Goal: Task Accomplishment & Management: Use online tool/utility

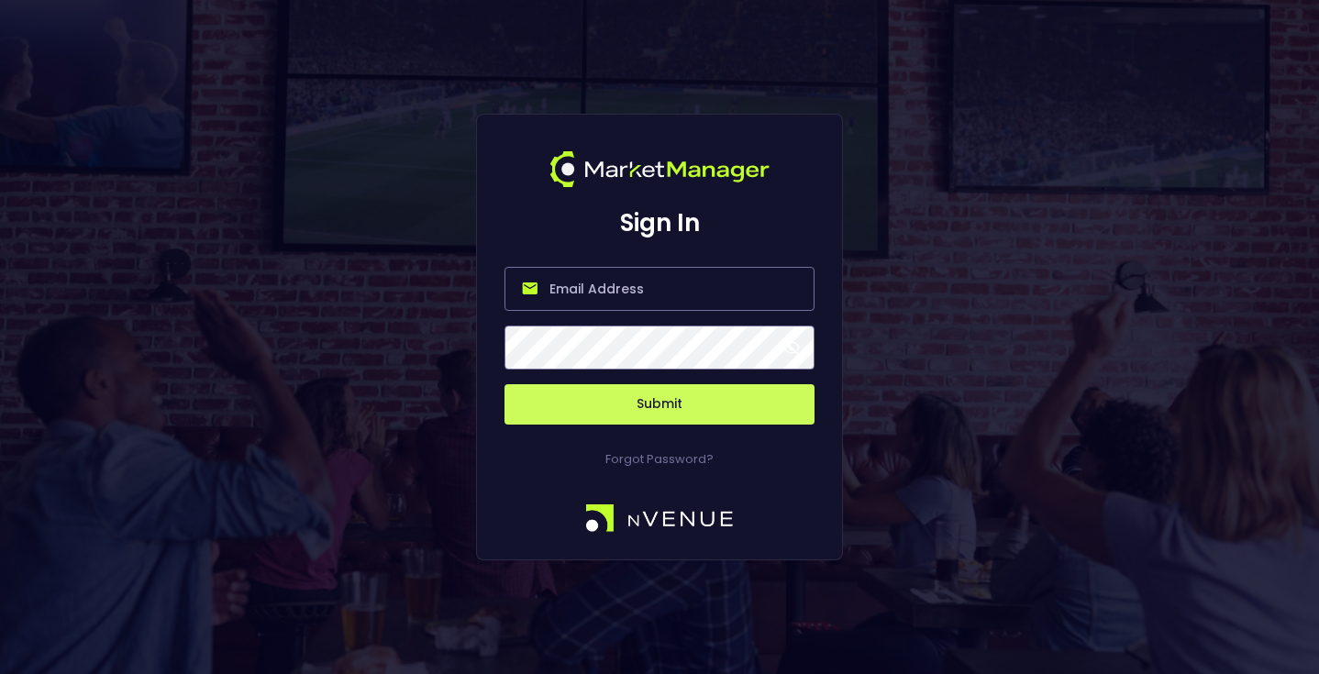
type input "[EMAIL_ADDRESS][DOMAIN_NAME]"
click at [672, 413] on button "Submit" at bounding box center [660, 404] width 310 height 40
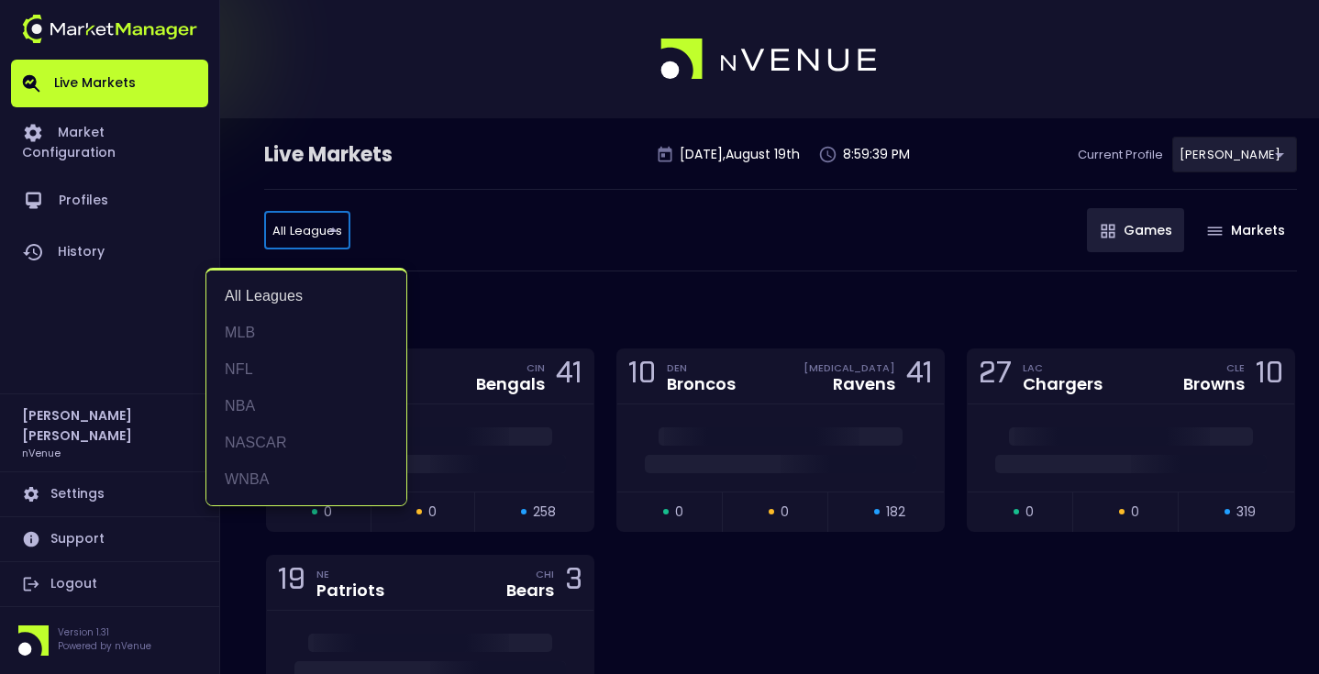
click at [254, 343] on li "MLB" at bounding box center [306, 333] width 200 height 37
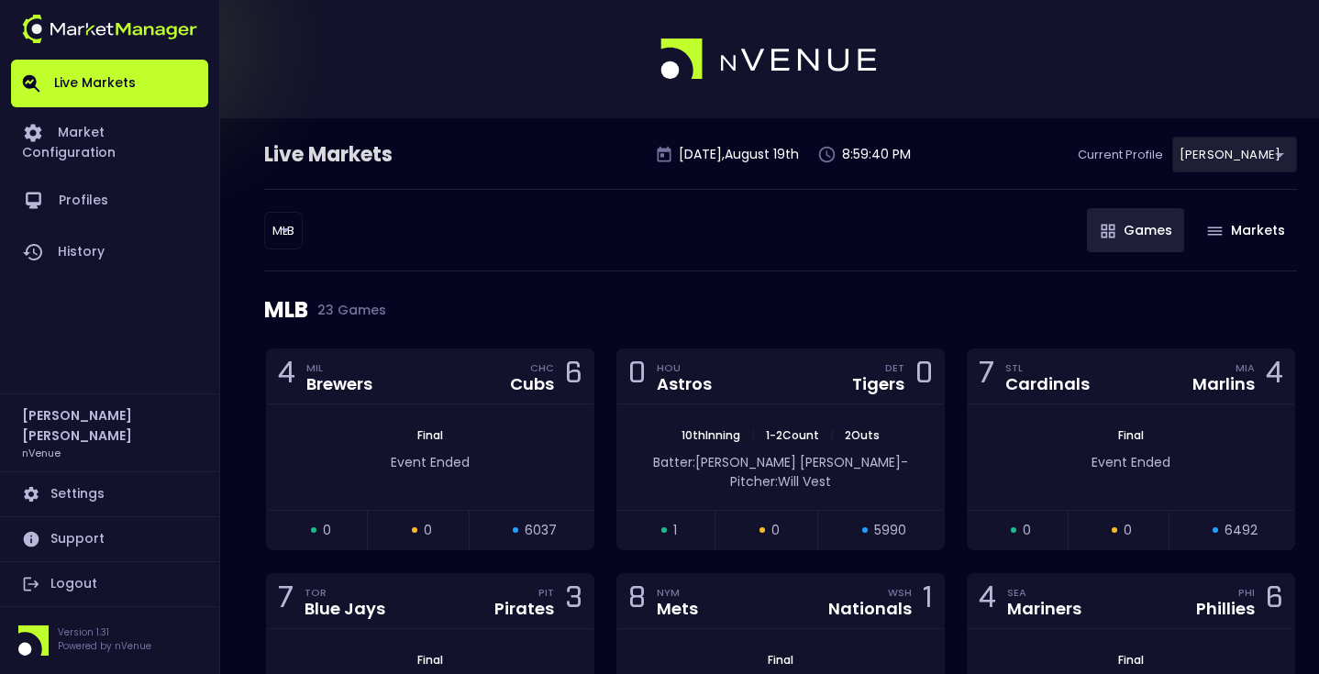
click at [544, 268] on div "MLB MLB ​ Games Markets" at bounding box center [780, 230] width 1033 height 83
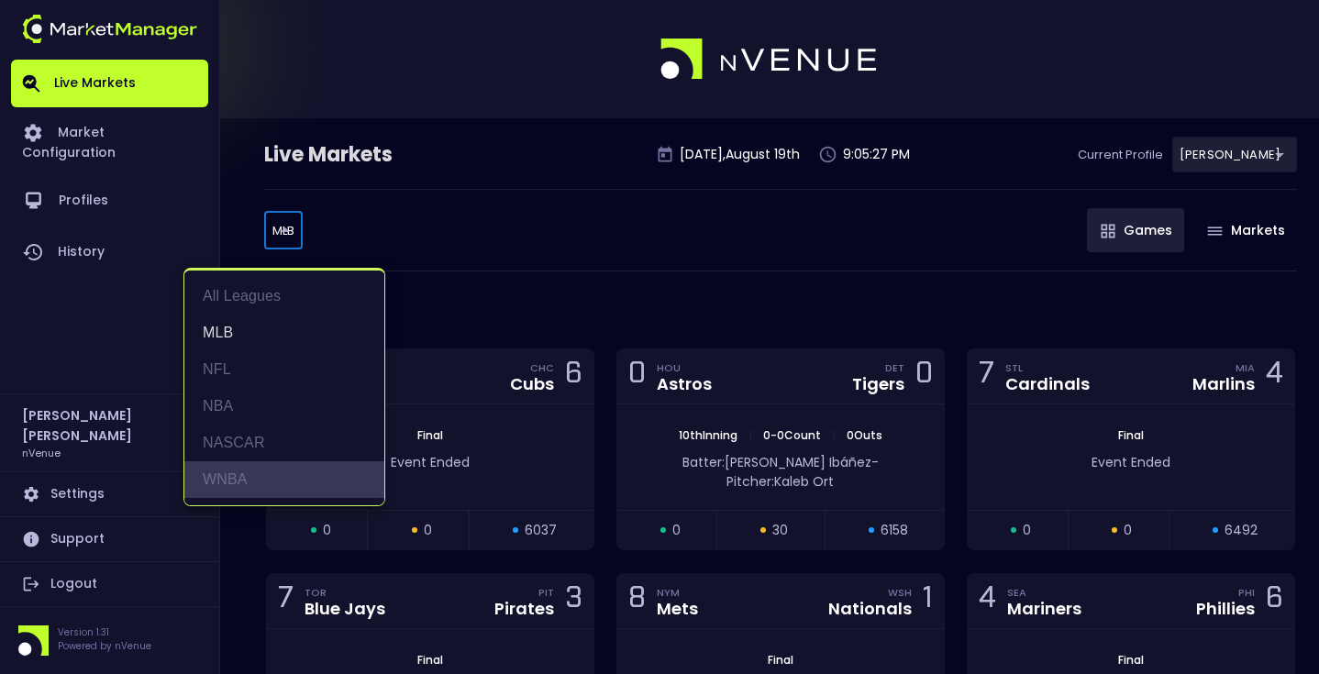
click at [261, 492] on li "WNBA" at bounding box center [284, 479] width 200 height 37
type input "WNBA"
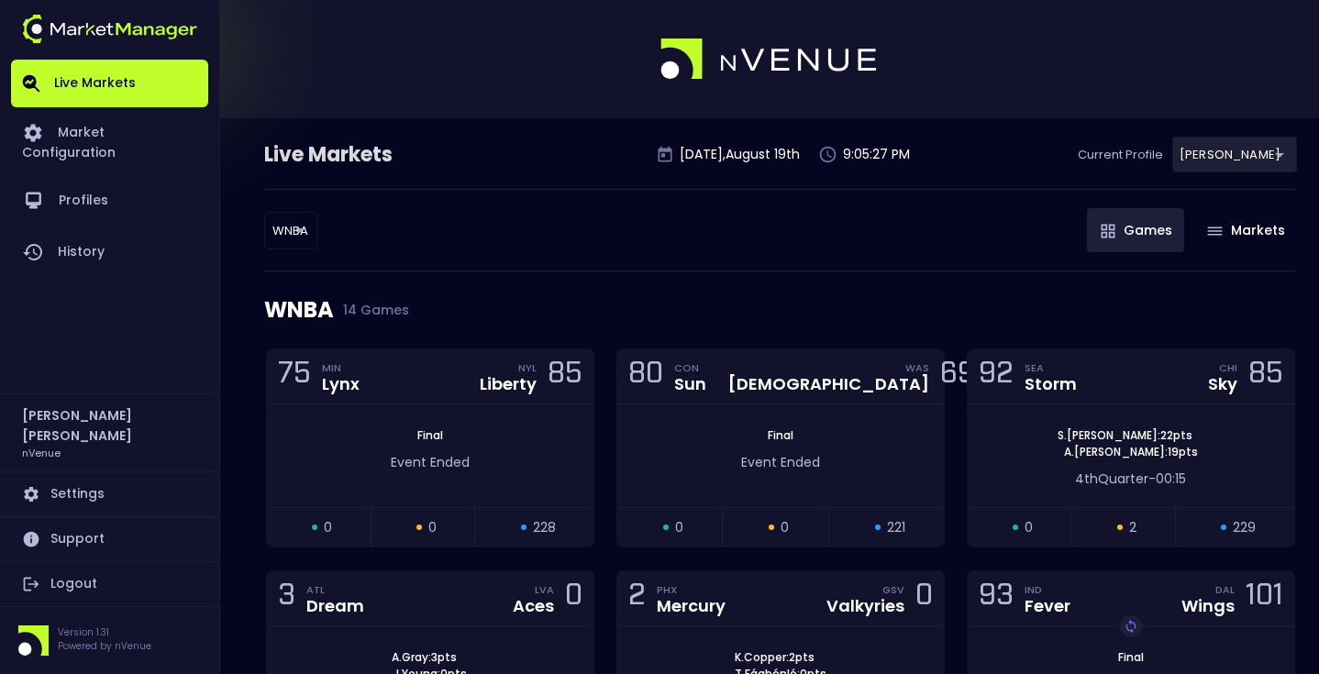
click at [449, 250] on div "WNBA WNBA ​ Games Markets" at bounding box center [780, 230] width 1033 height 83
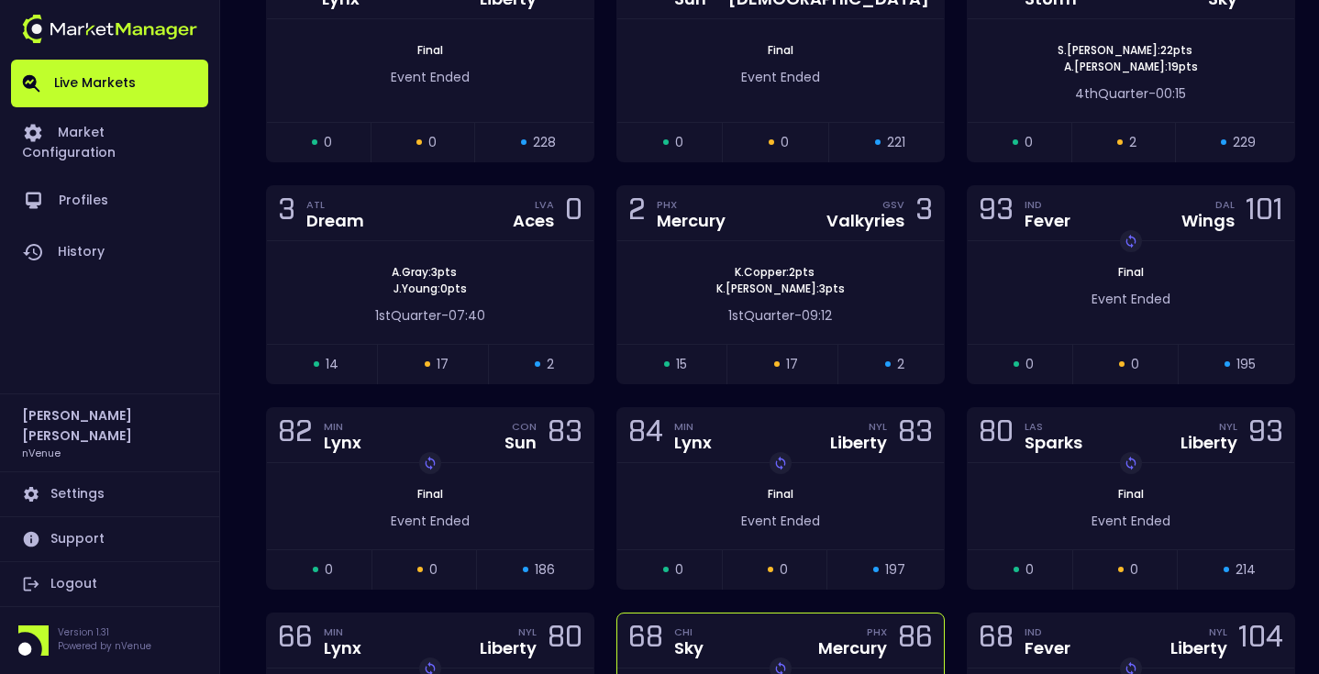
scroll to position [231, 0]
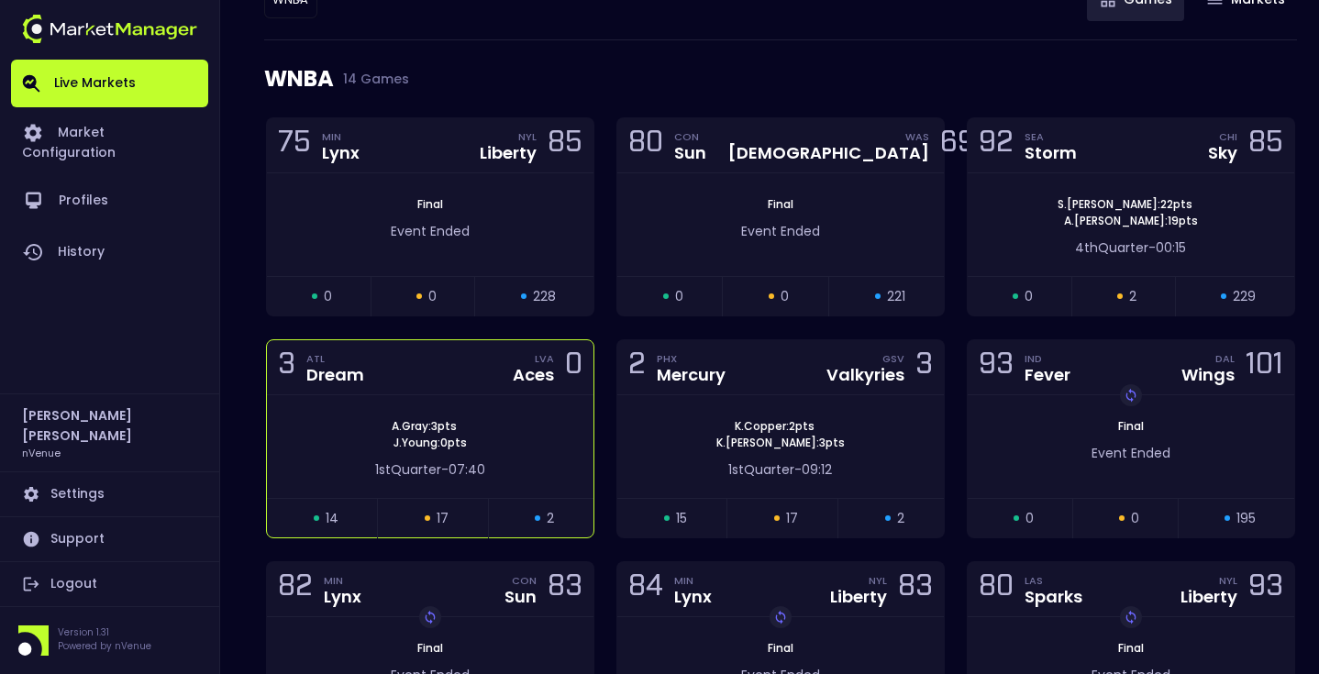
click at [537, 413] on div "[PERSON_NAME] : 3 pts [PERSON_NAME] : 0 pts 1st Quarter - 07:40" at bounding box center [430, 446] width 327 height 103
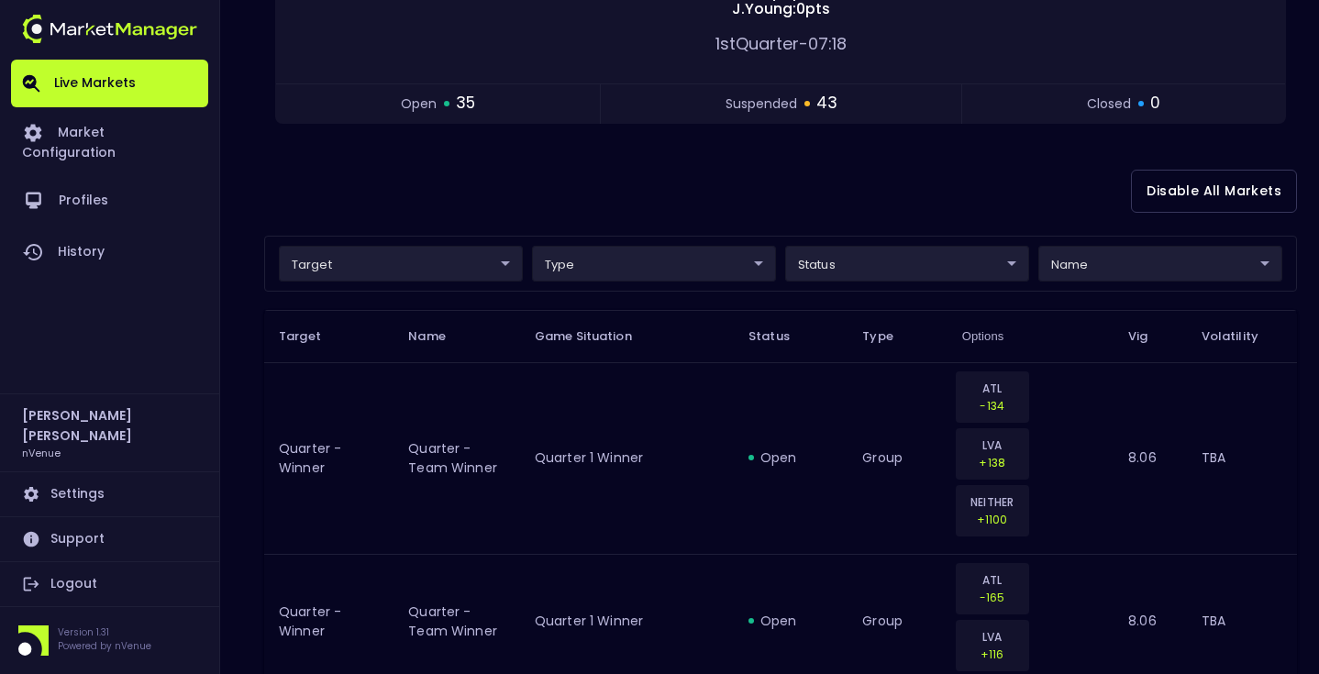
scroll to position [250, 0]
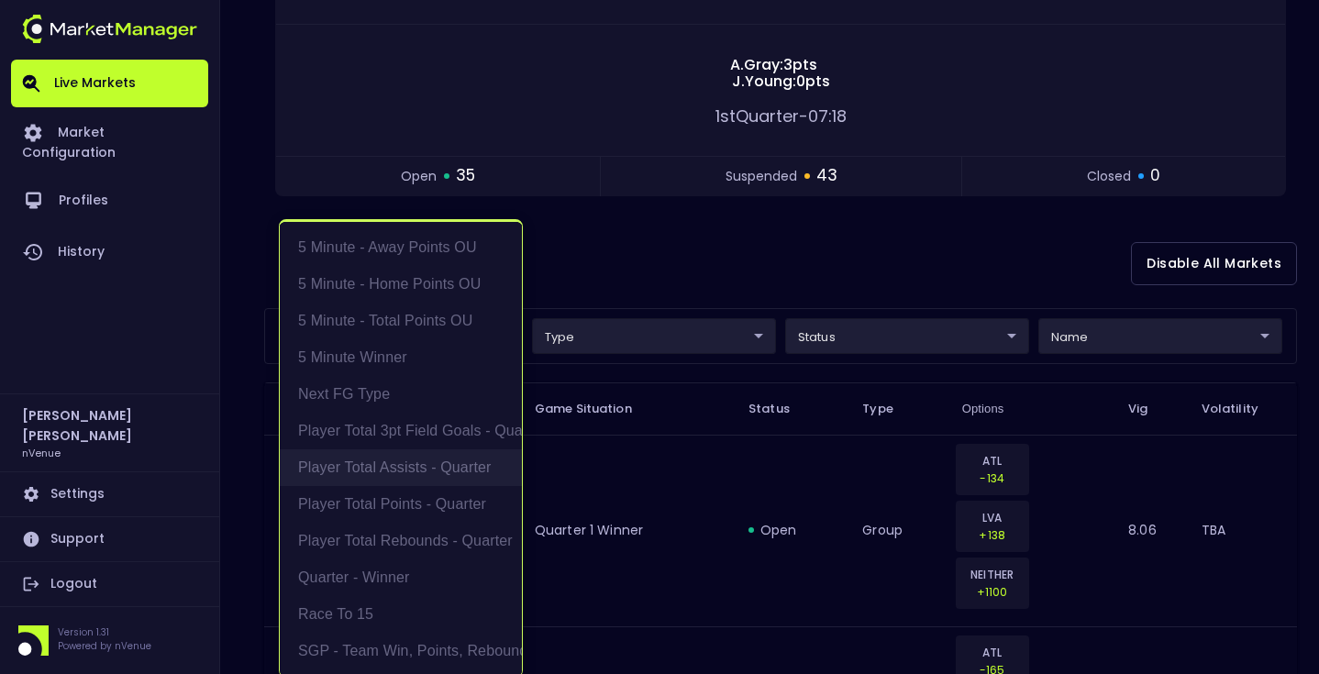
click at [443, 462] on li "Player Total Assists - Quarter" at bounding box center [401, 467] width 242 height 37
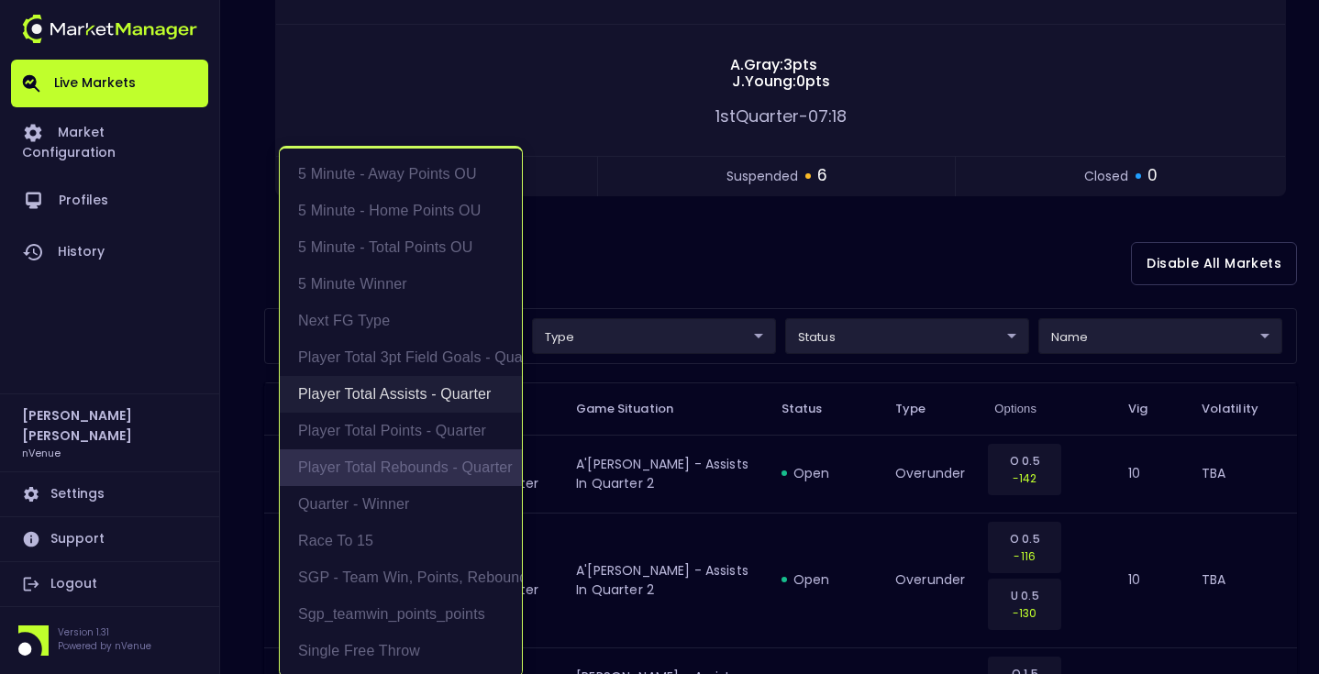
click at [443, 462] on li "Player Total Rebounds - Quarter" at bounding box center [401, 467] width 242 height 37
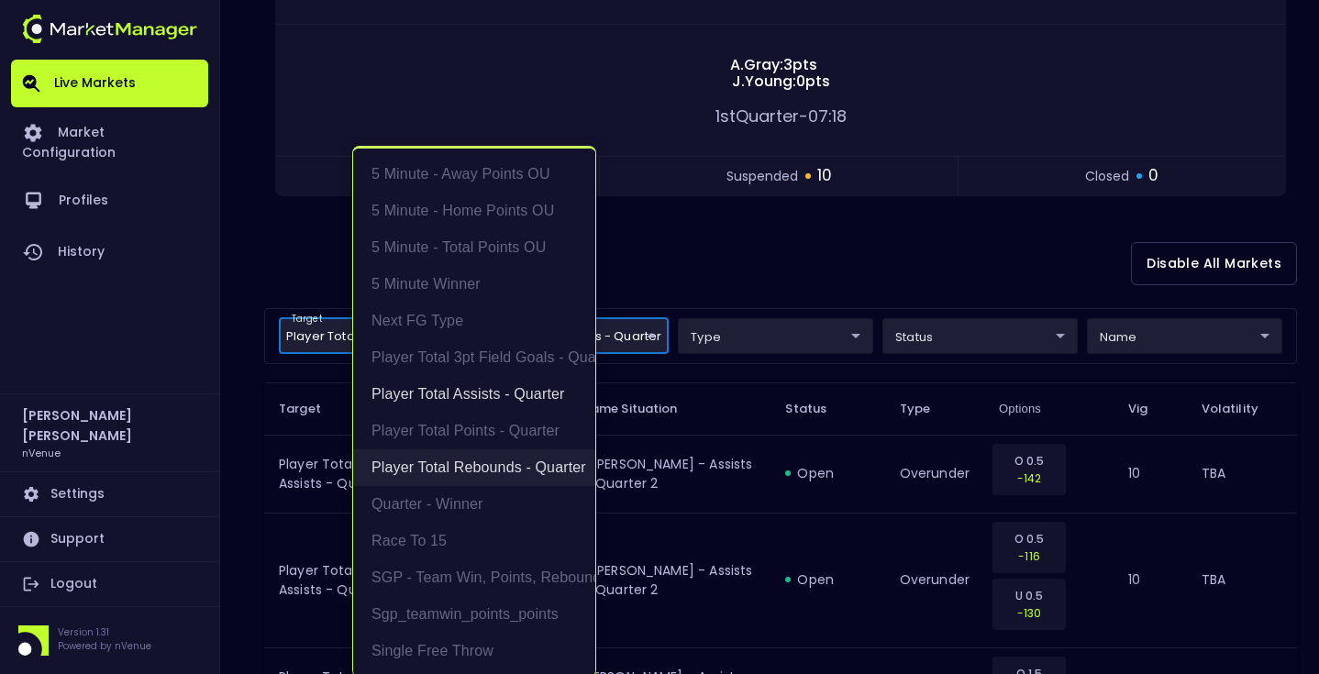
click at [443, 463] on li "Player Total Rebounds - Quarter" at bounding box center [474, 467] width 242 height 37
type input "Player Total Assists - Quarter"
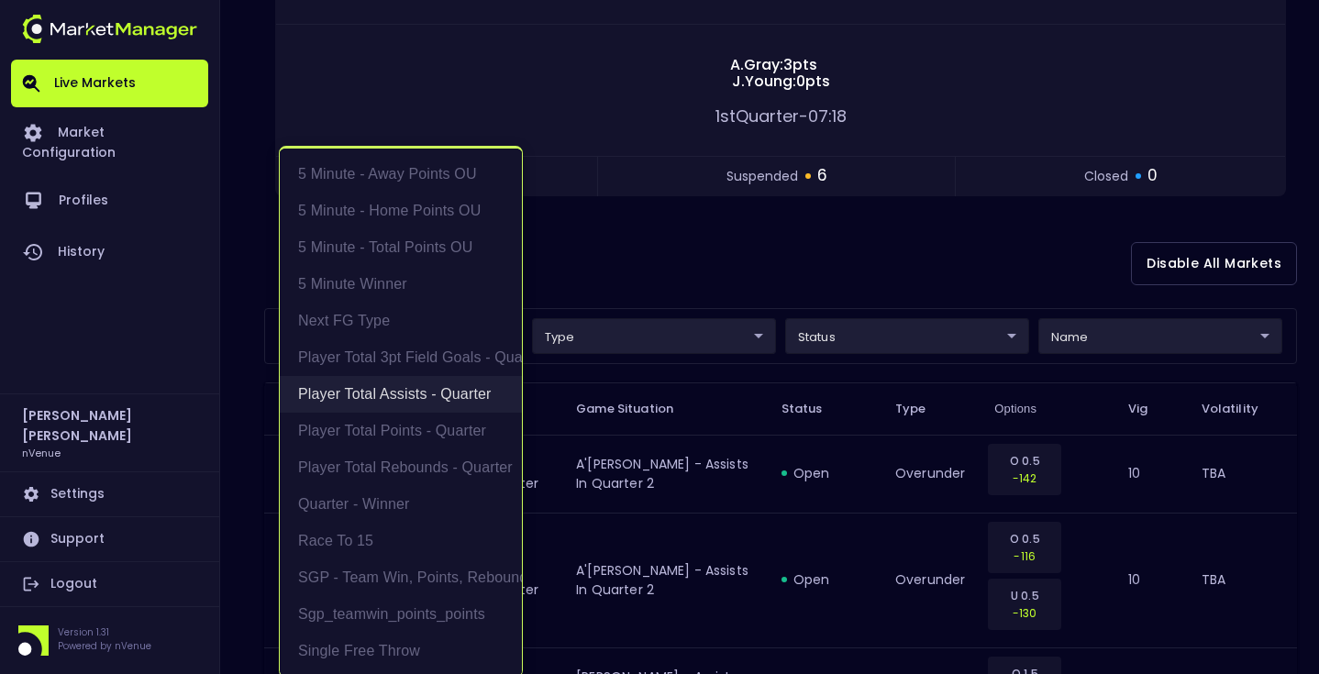
click at [449, 402] on li "Player Total Assists - Quarter" at bounding box center [401, 394] width 242 height 37
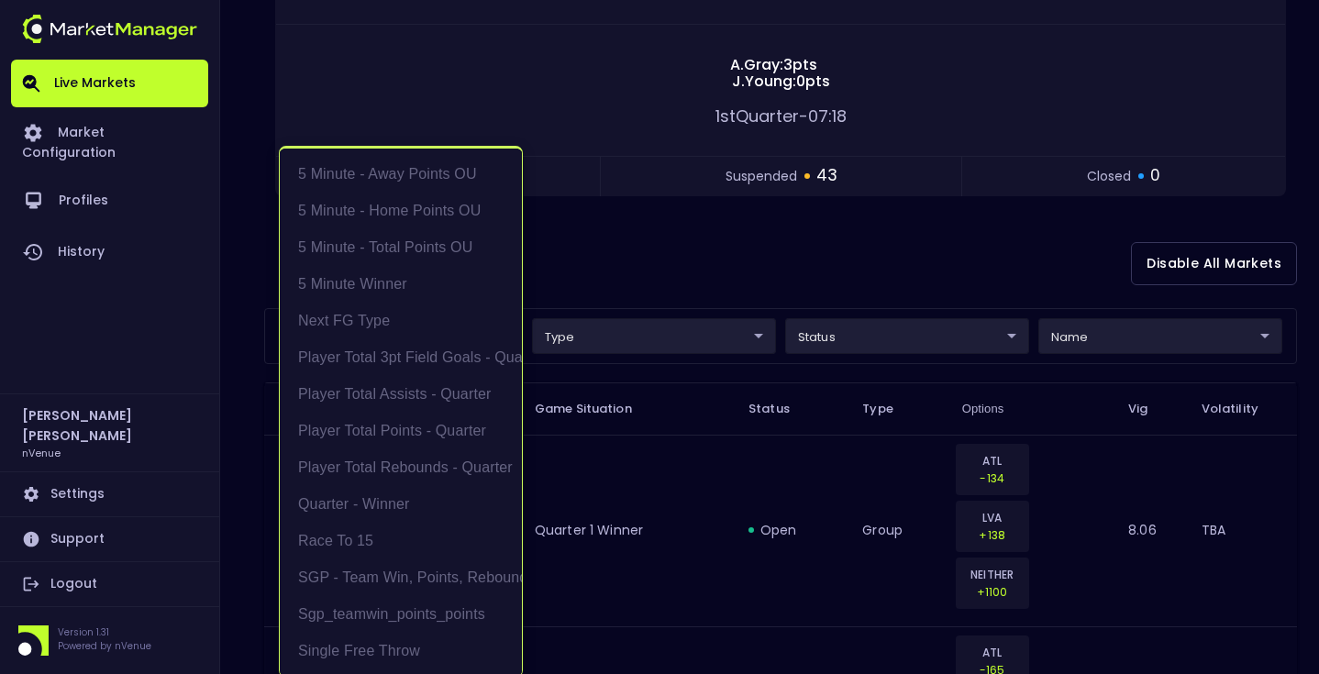
click at [674, 279] on div at bounding box center [659, 337] width 1319 height 674
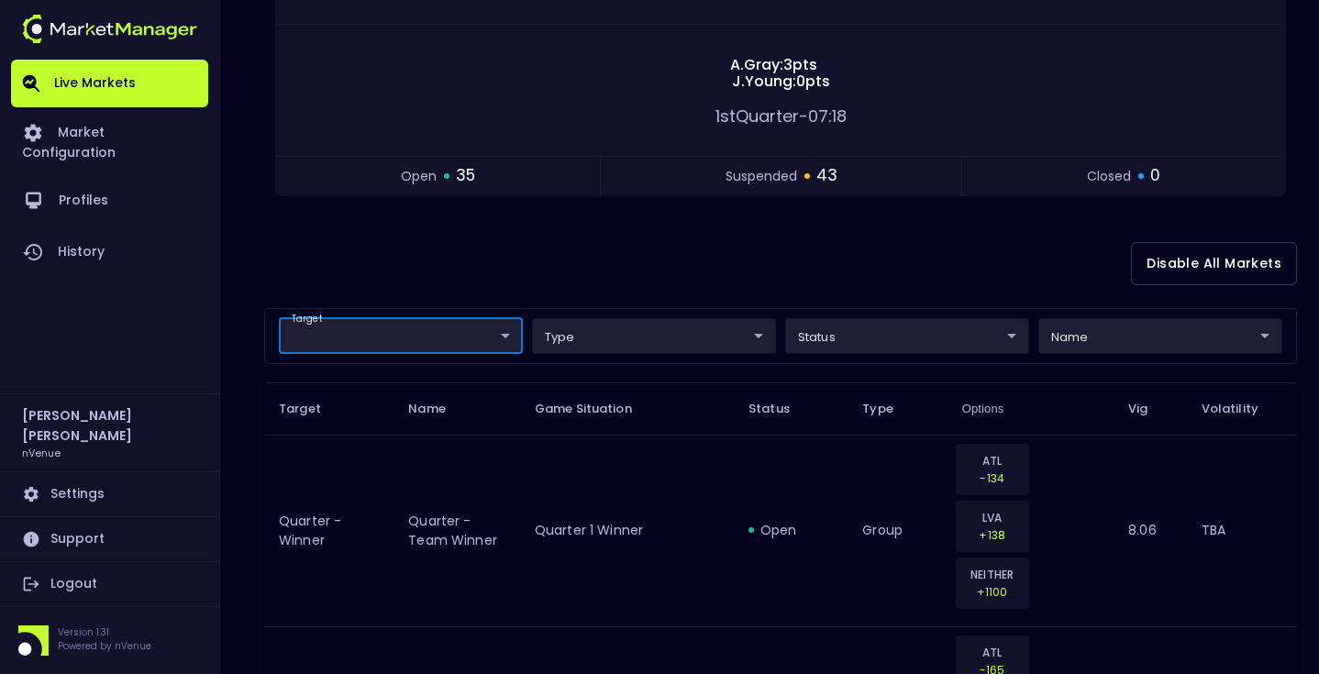
scroll to position [0, 0]
click at [129, 98] on link "Live Markets" at bounding box center [109, 84] width 197 height 48
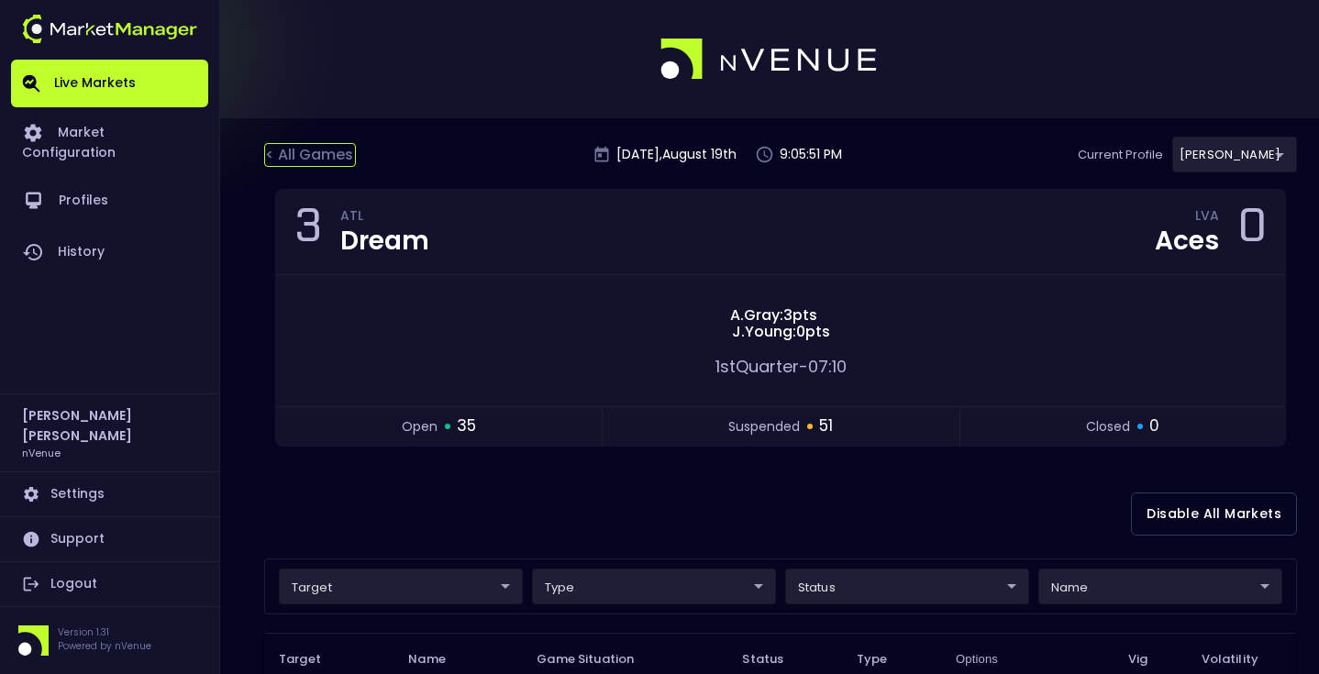
click at [321, 163] on div "< All Games" at bounding box center [310, 155] width 92 height 24
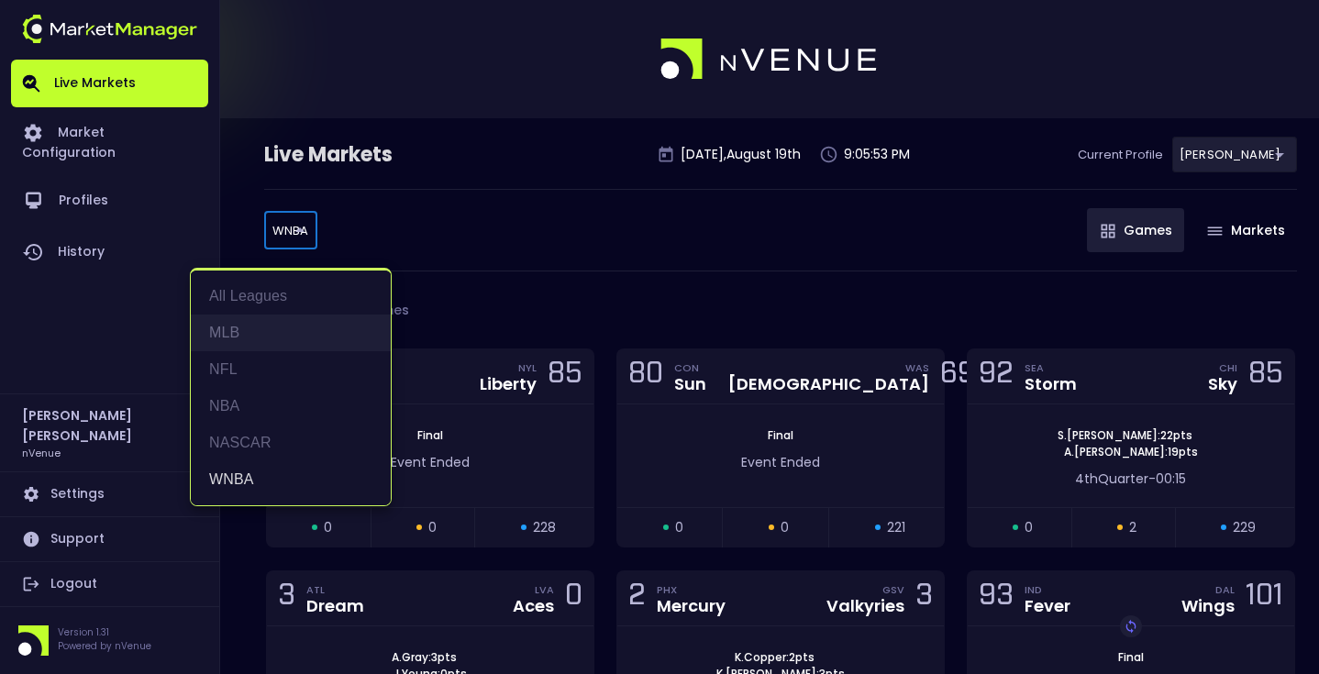
click at [277, 340] on li "MLB" at bounding box center [291, 333] width 200 height 37
type input "MLB"
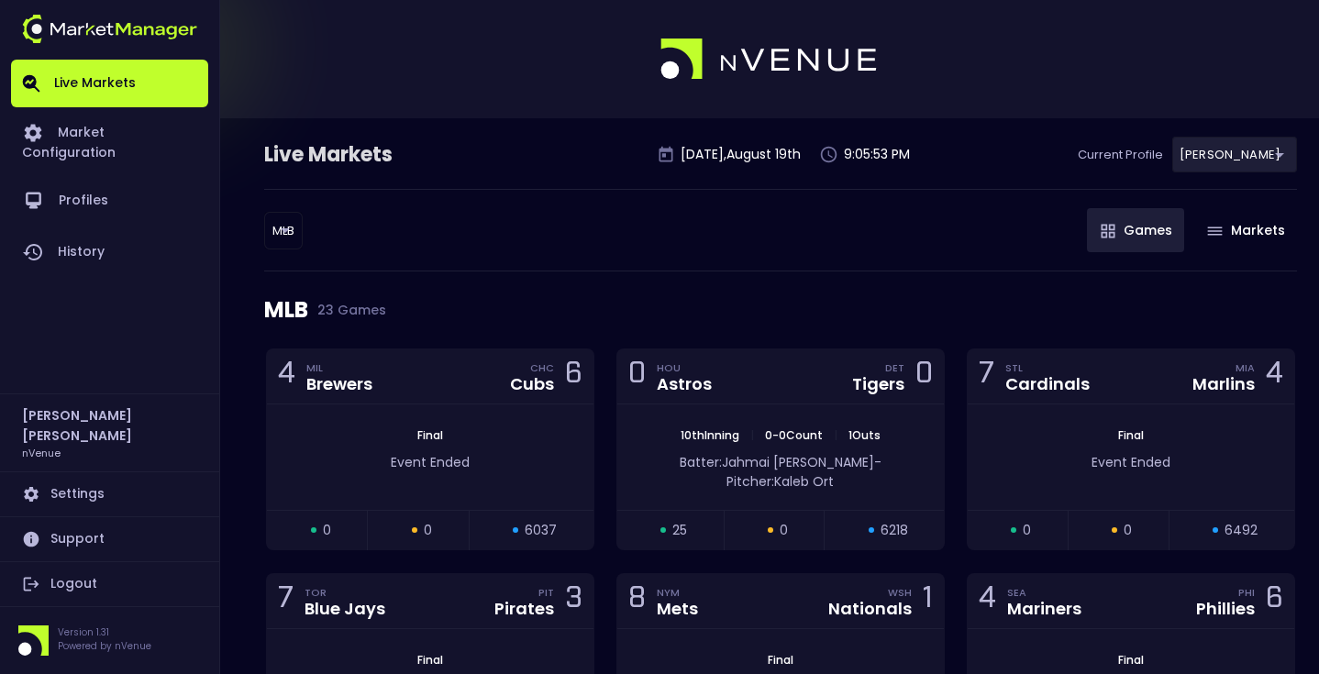
click at [484, 236] on div "MLB MLB ​ Games Markets" at bounding box center [780, 230] width 1033 height 83
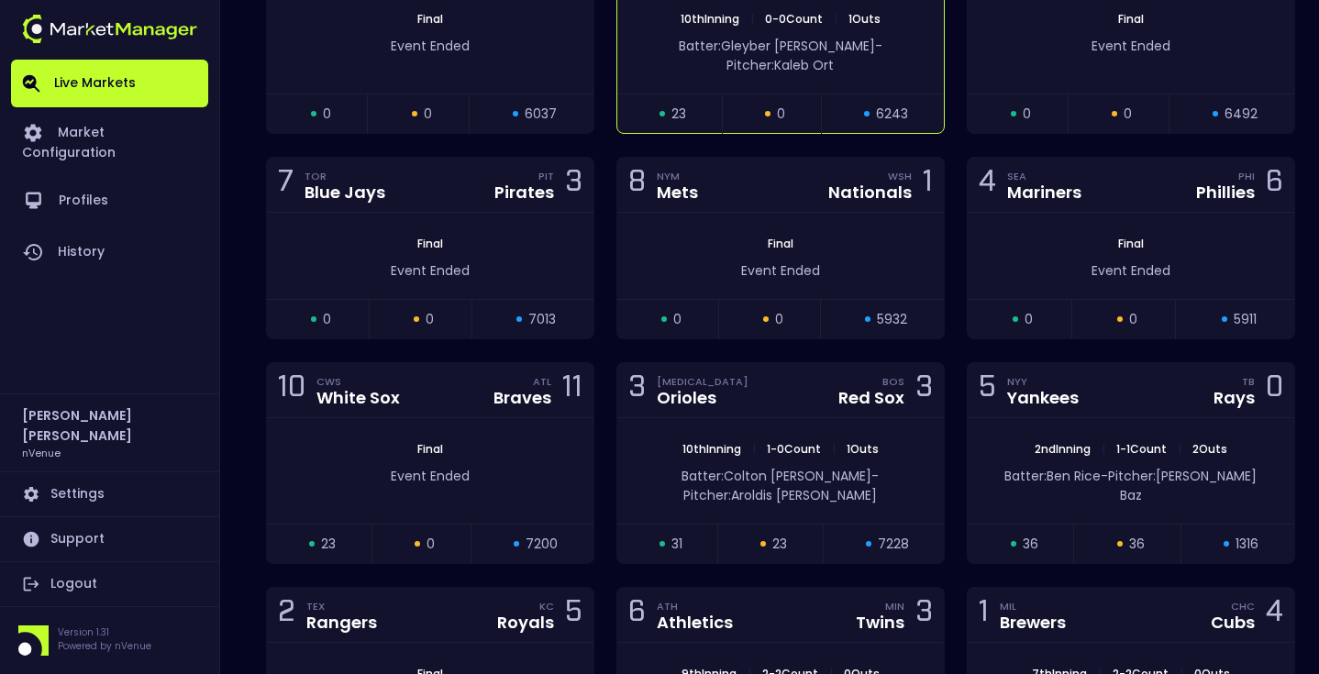
scroll to position [422, 0]
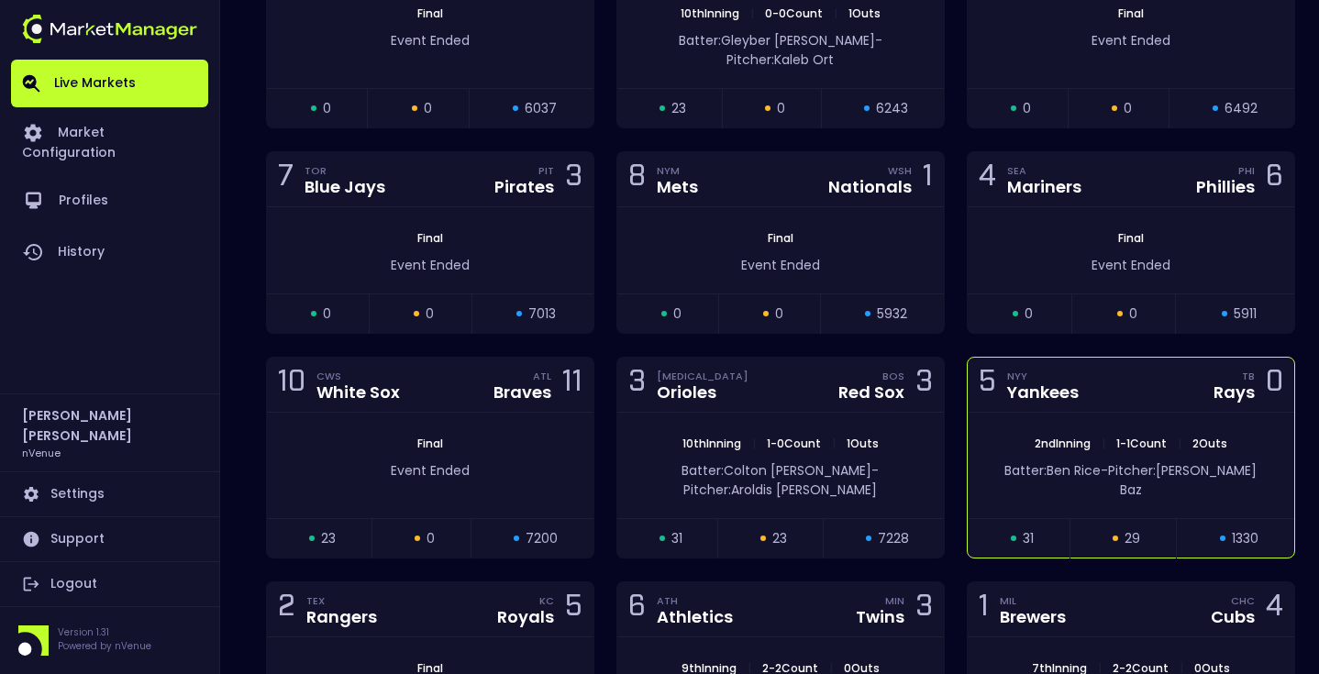
click at [1071, 452] on div "Batter: [PERSON_NAME]: [PERSON_NAME]" at bounding box center [1131, 476] width 327 height 48
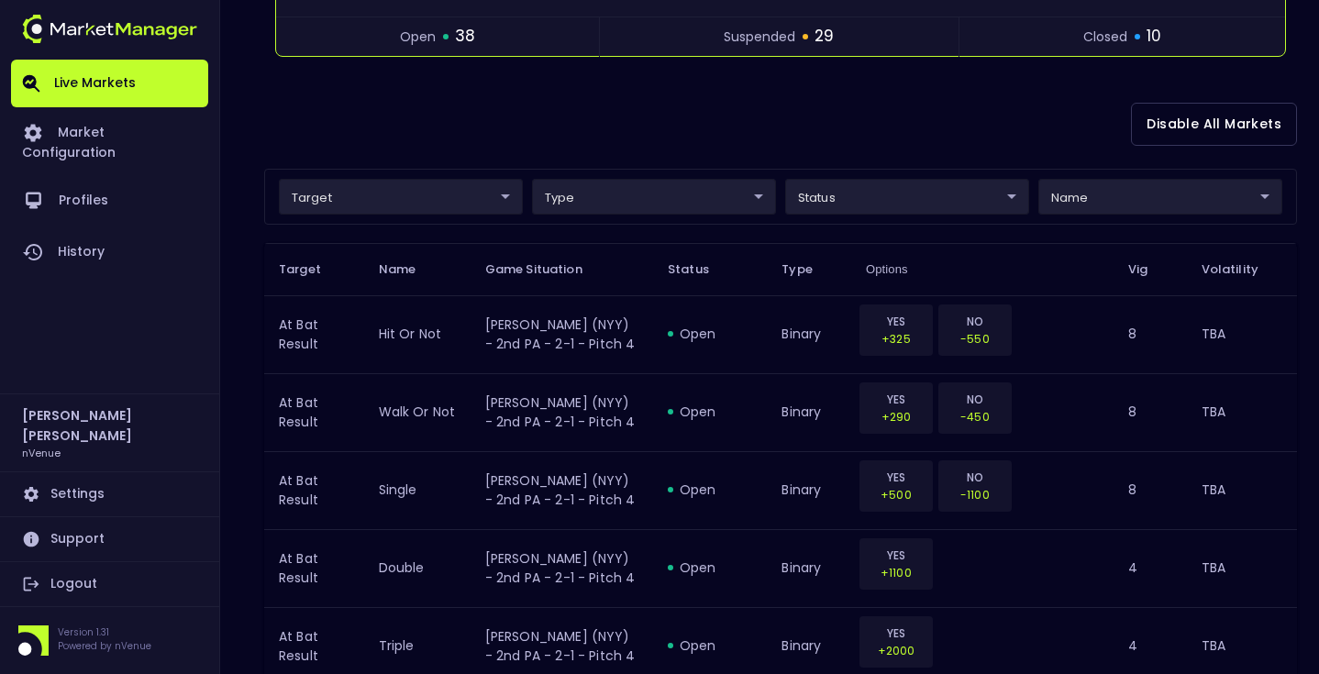
scroll to position [383, 0]
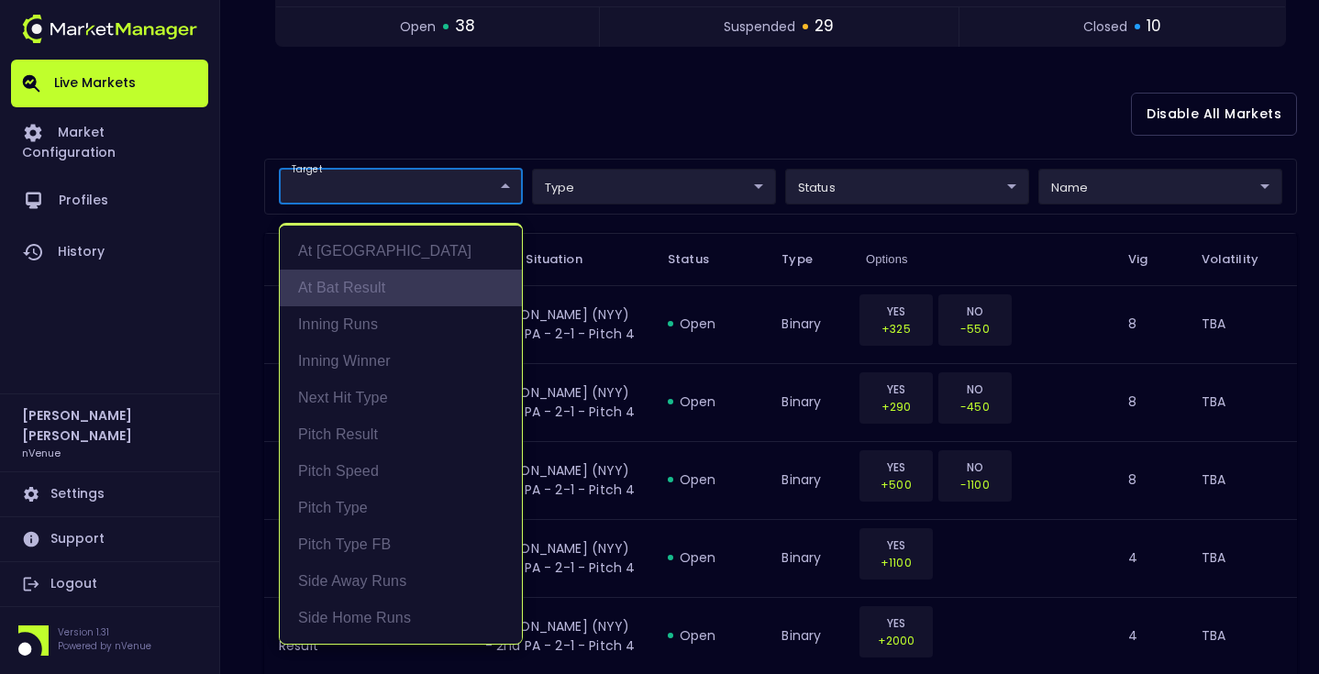
click at [415, 275] on li "At Bat Result" at bounding box center [401, 288] width 242 height 37
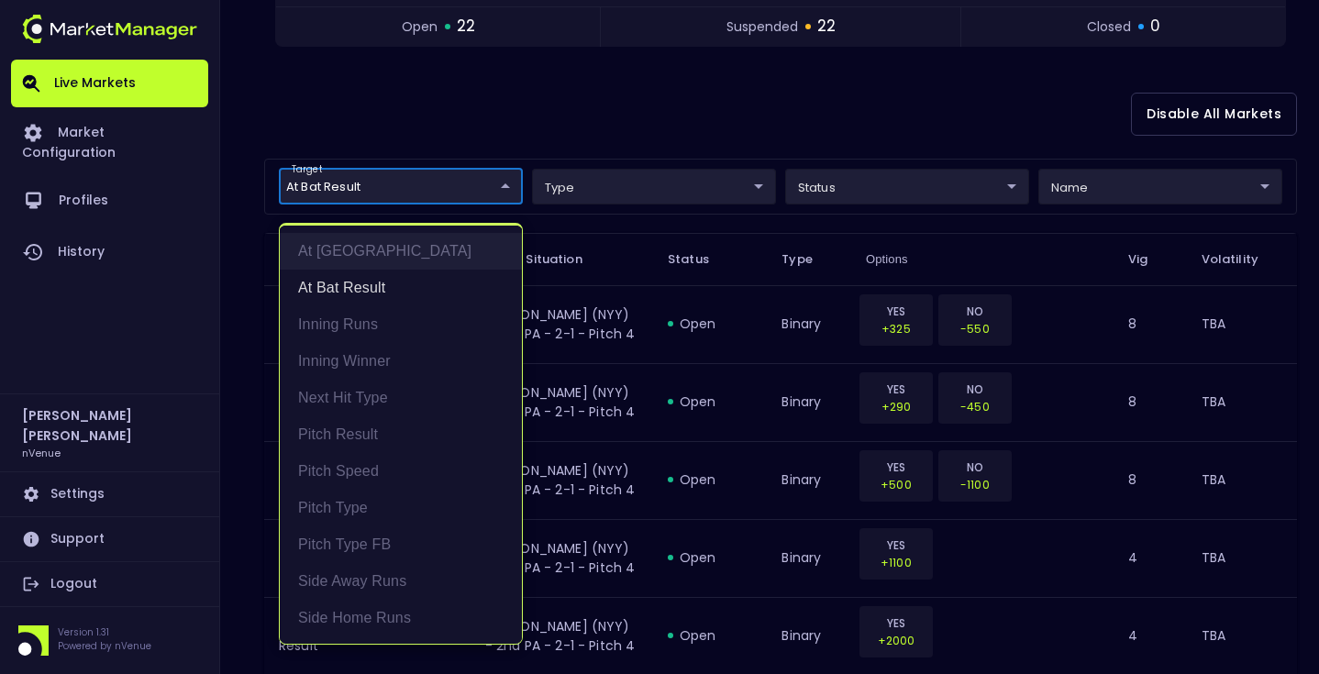
click at [415, 258] on li "At [GEOGRAPHIC_DATA]" at bounding box center [401, 251] width 242 height 37
type input "At Bat Result"
click at [415, 274] on li "At Bat Result" at bounding box center [401, 288] width 242 height 37
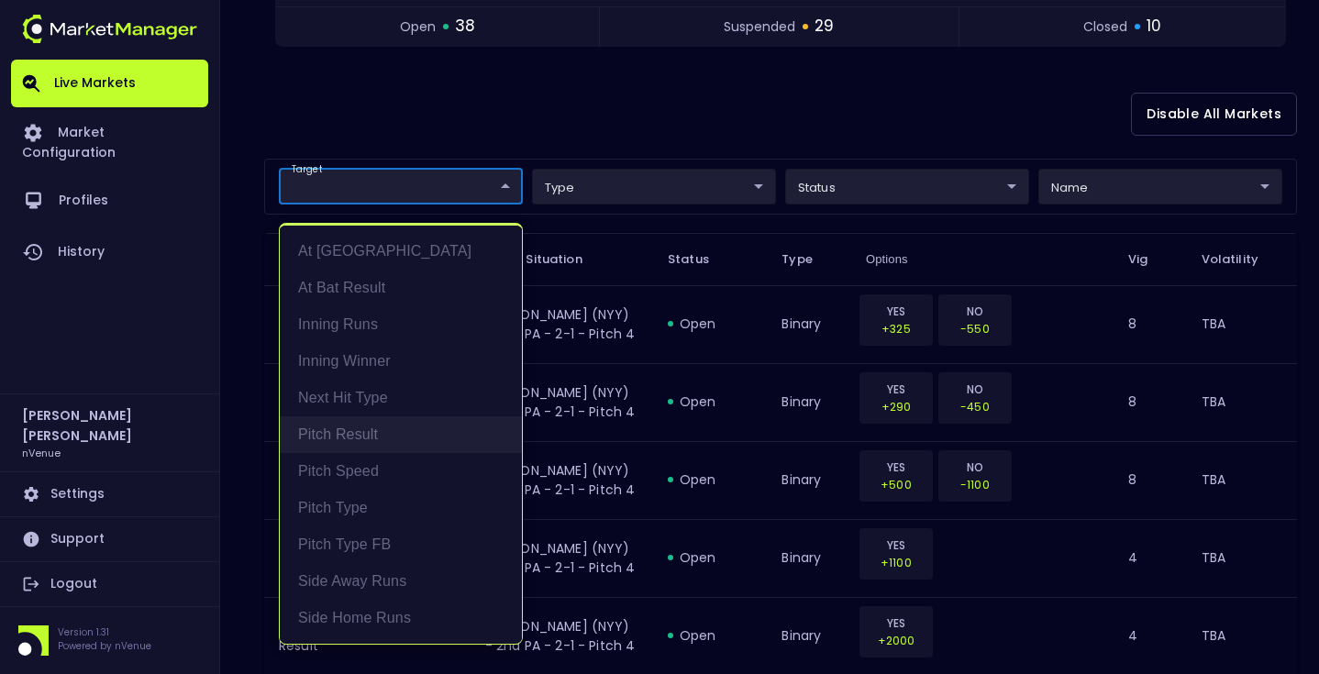
click at [402, 430] on li "Pitch Result" at bounding box center [401, 434] width 242 height 37
type input "Pitch Result"
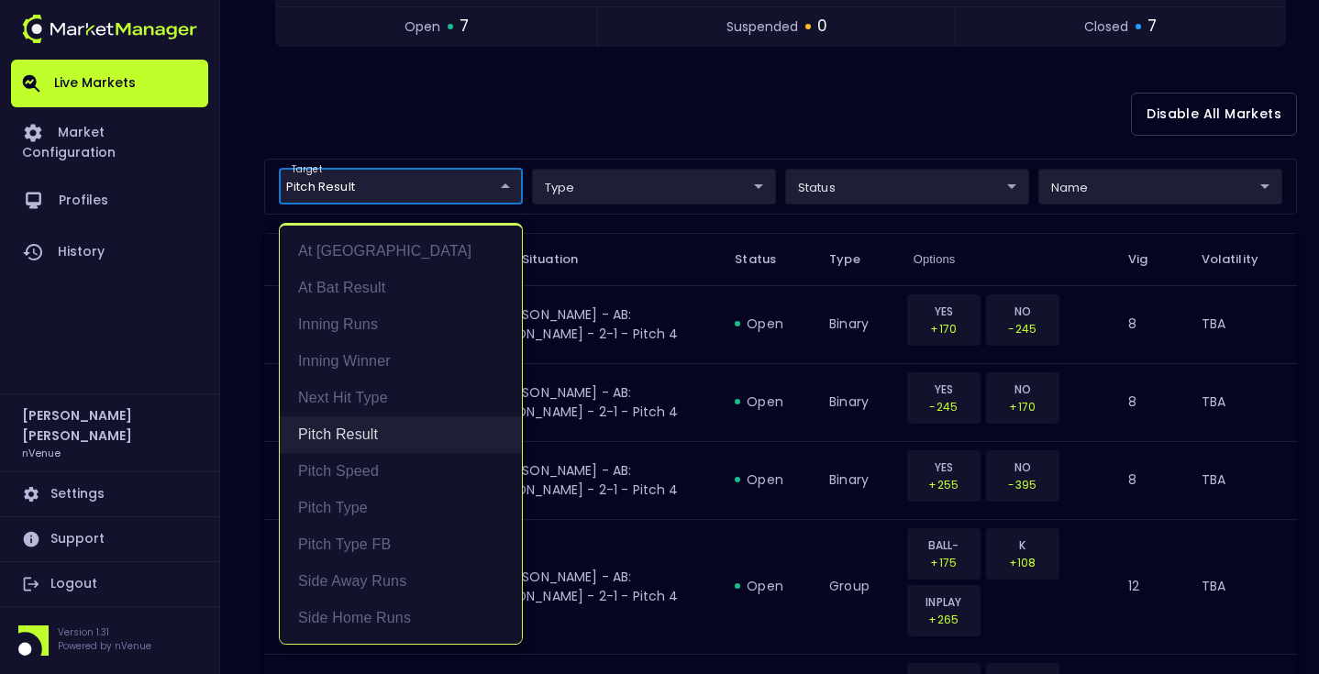
click at [402, 430] on li "Pitch Result" at bounding box center [401, 434] width 242 height 37
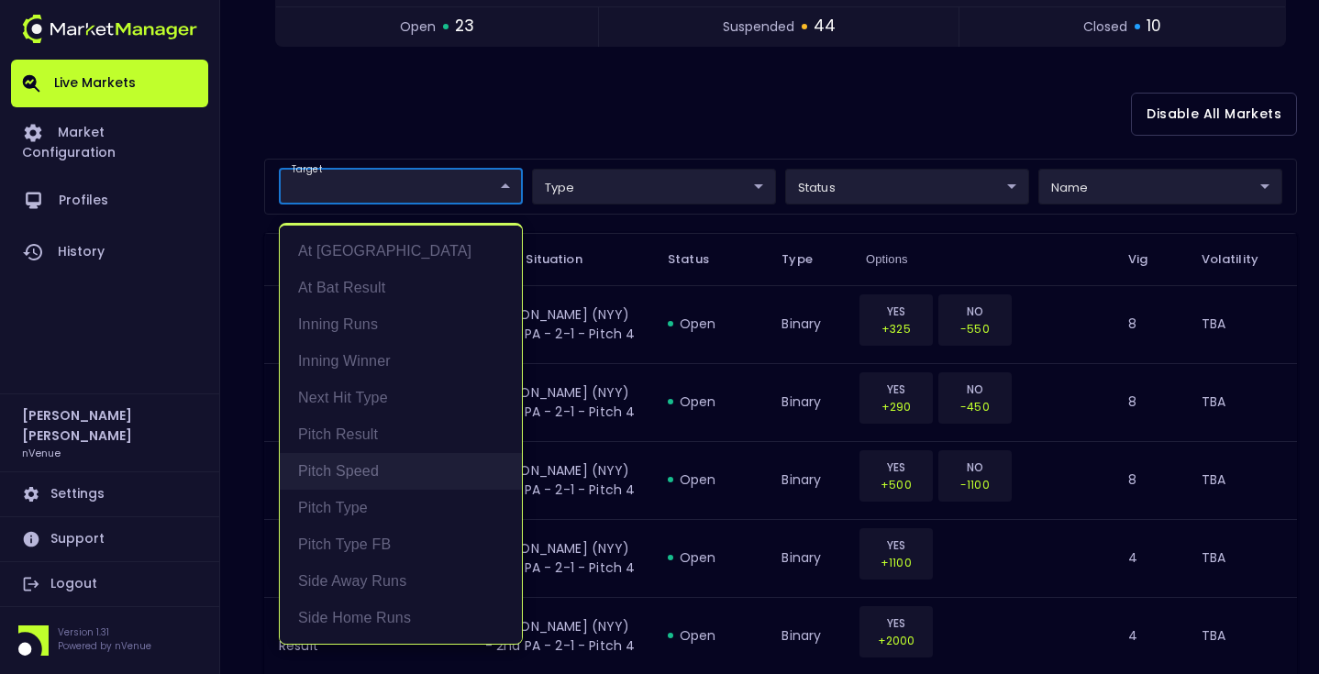
click at [402, 463] on li "Pitch Speed" at bounding box center [401, 471] width 242 height 37
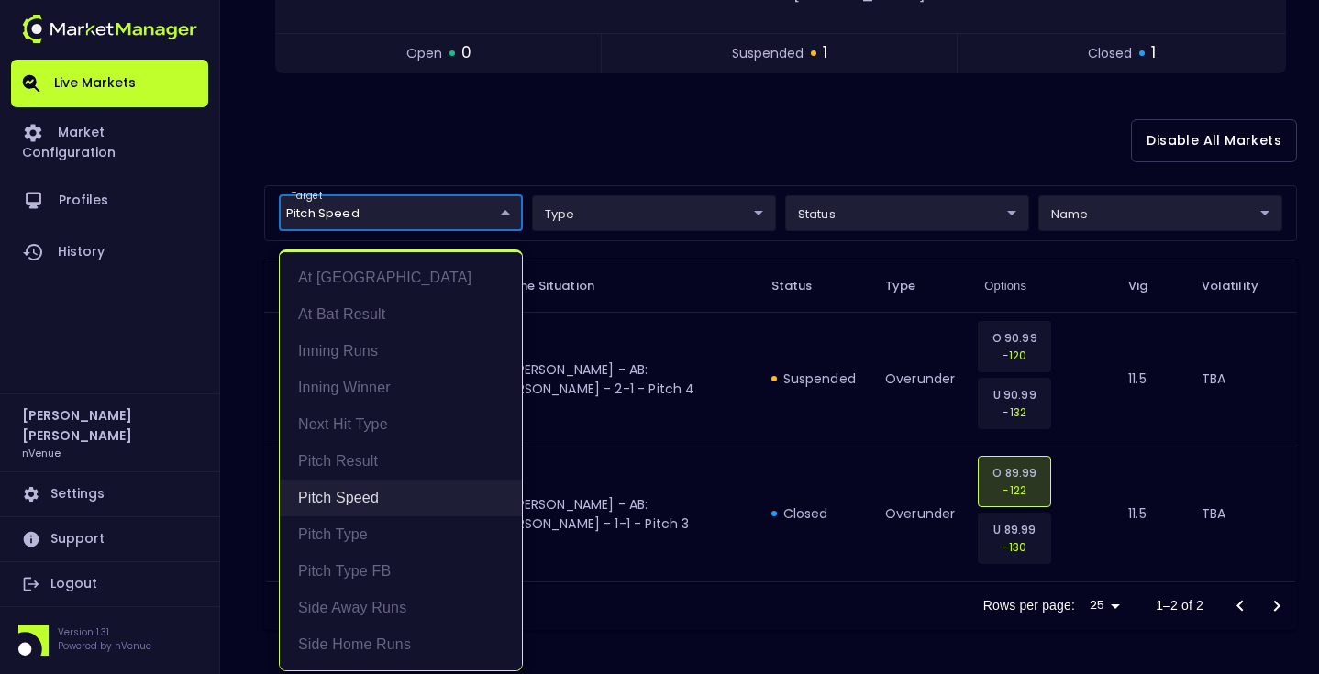
scroll to position [356, 0]
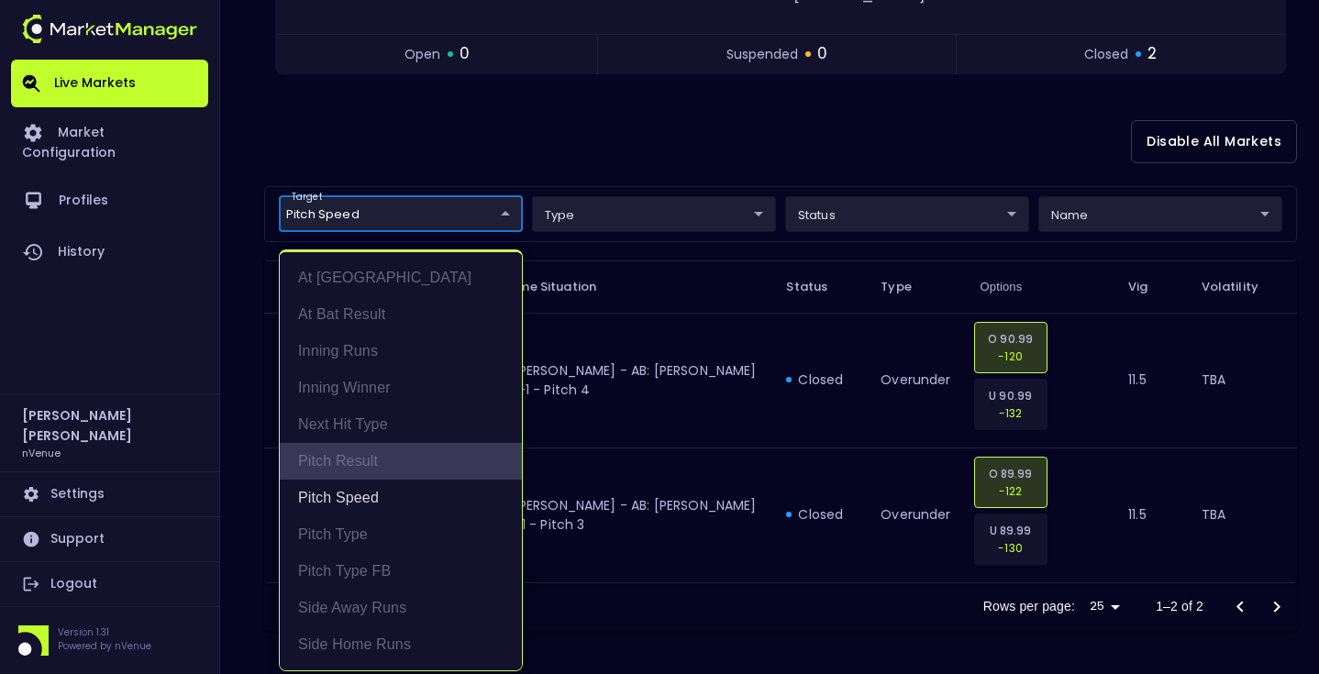
click at [402, 463] on li "Pitch Result" at bounding box center [401, 461] width 242 height 37
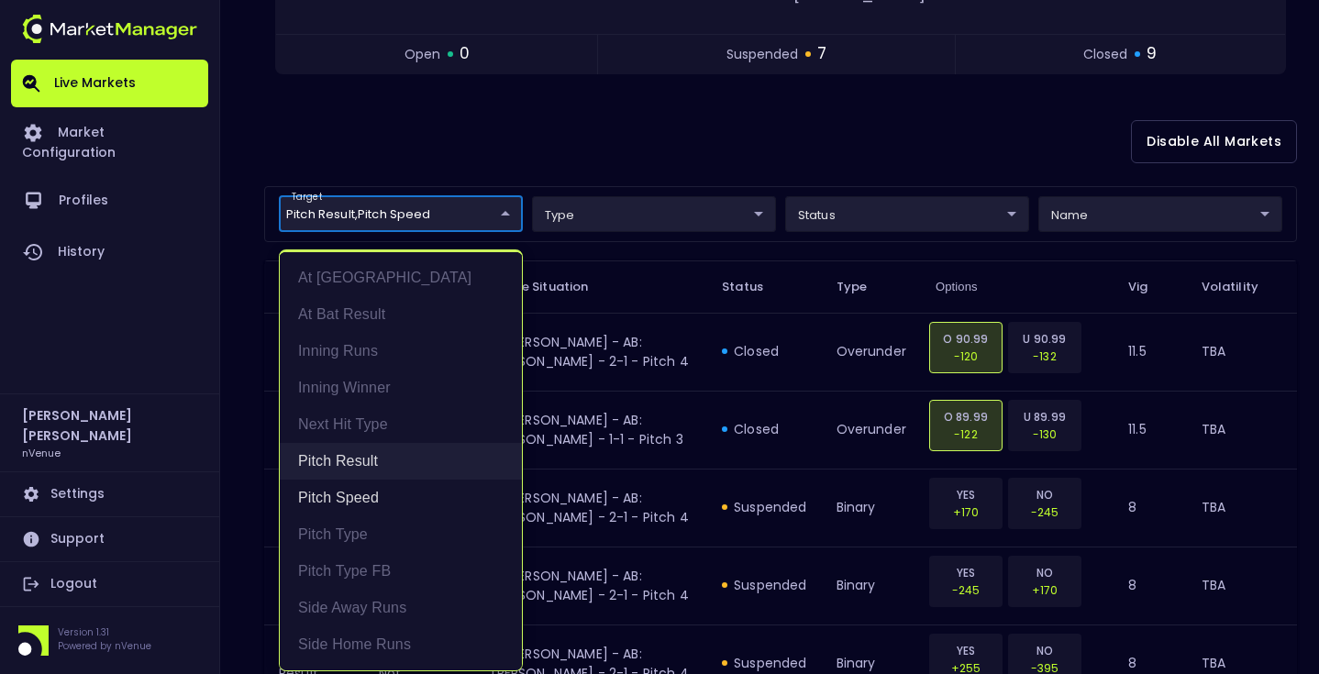
click at [402, 463] on li "Pitch Result" at bounding box center [401, 461] width 242 height 37
type input "Pitch Speed"
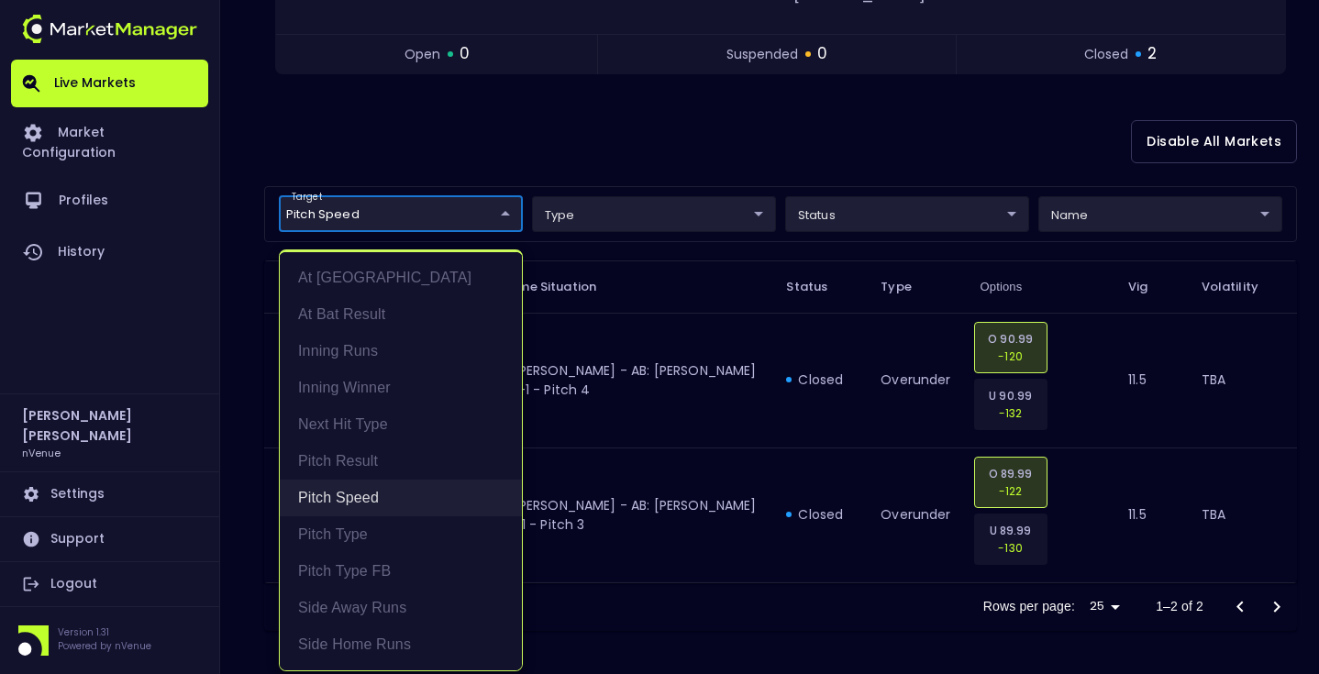
click at [402, 485] on li "Pitch Speed" at bounding box center [401, 498] width 242 height 37
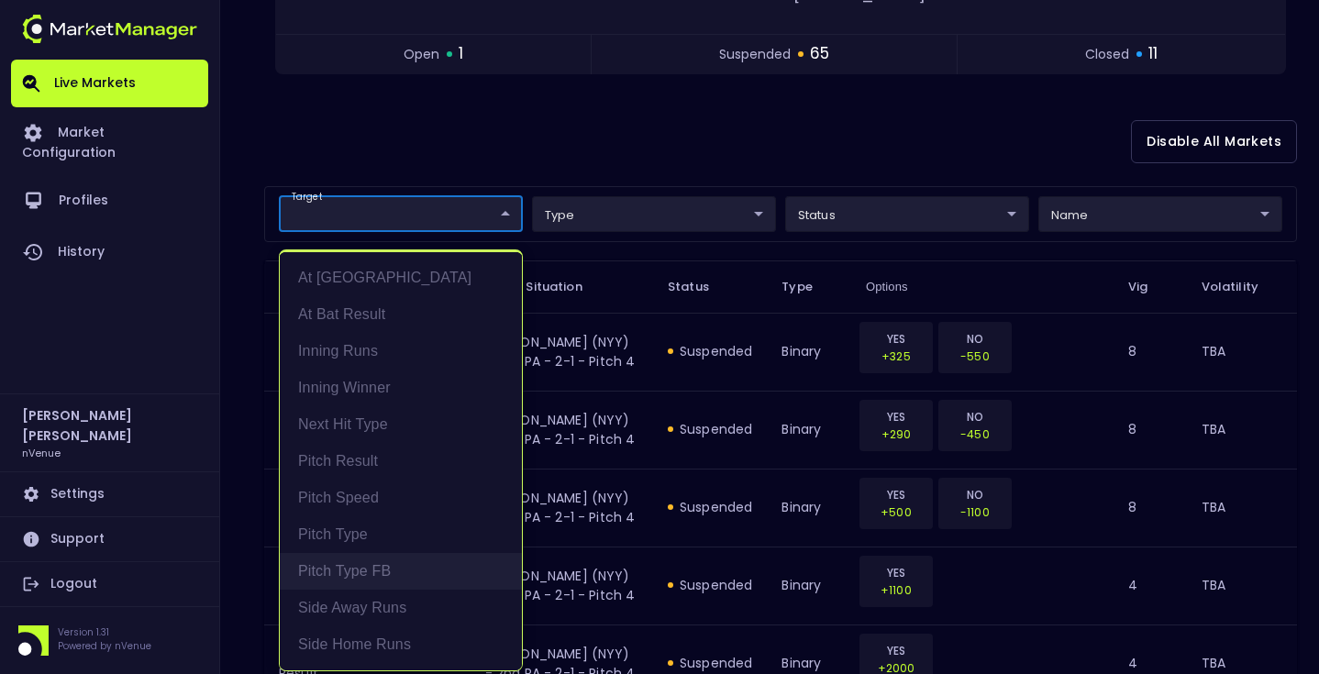
click at [400, 564] on li "Pitch Type FB" at bounding box center [401, 571] width 242 height 37
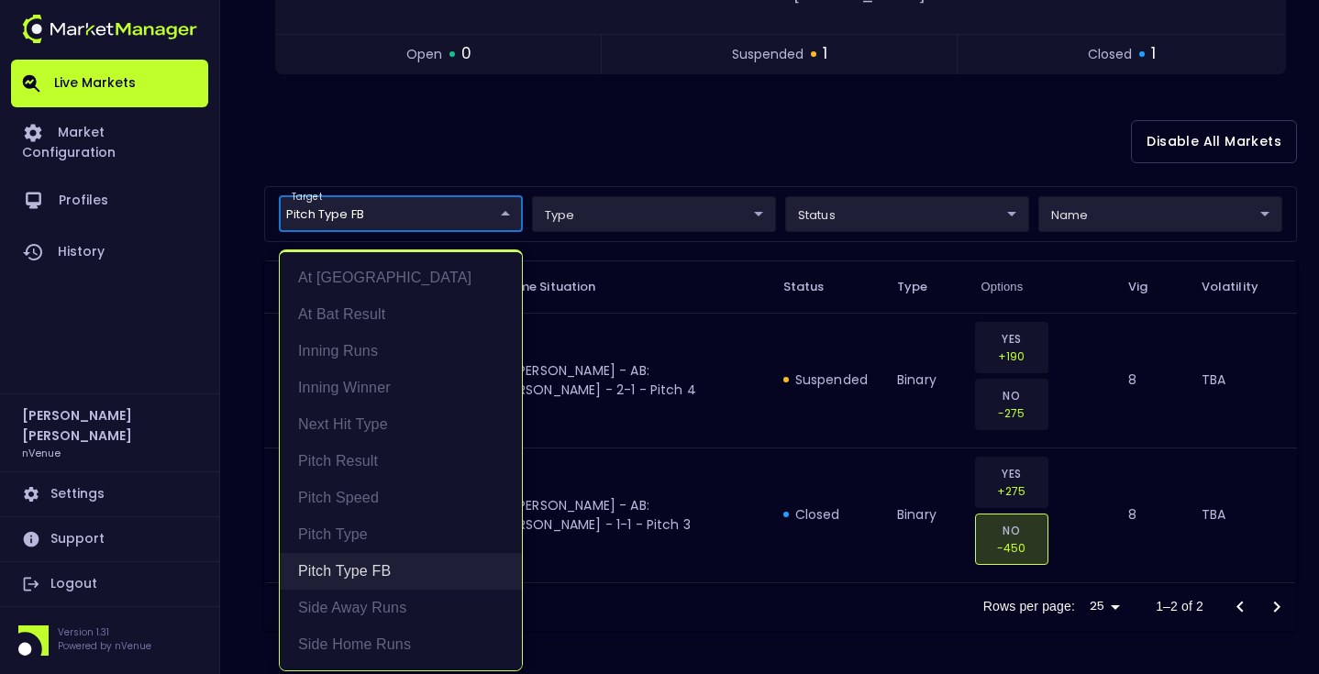
type input "Pitch Type FB"
click at [400, 564] on li "Pitch Type FB" at bounding box center [401, 571] width 242 height 37
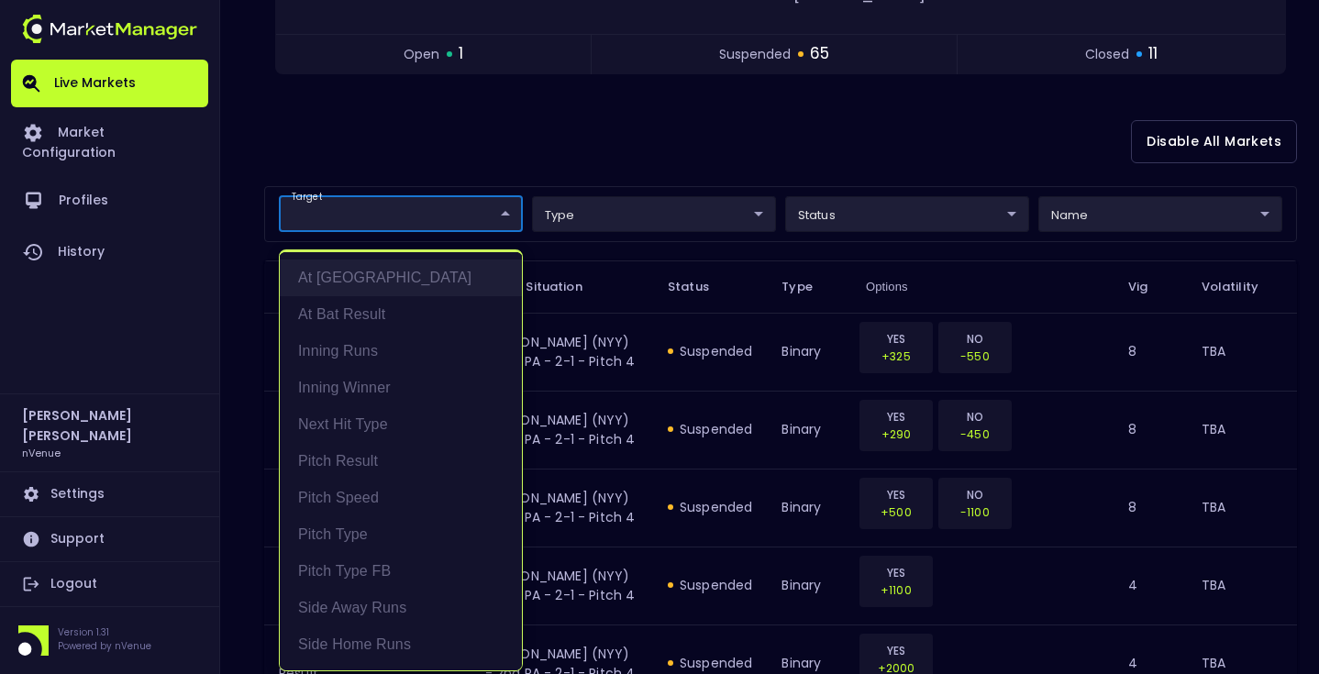
click at [402, 278] on li "At [GEOGRAPHIC_DATA]" at bounding box center [401, 278] width 242 height 37
type input "At [GEOGRAPHIC_DATA]"
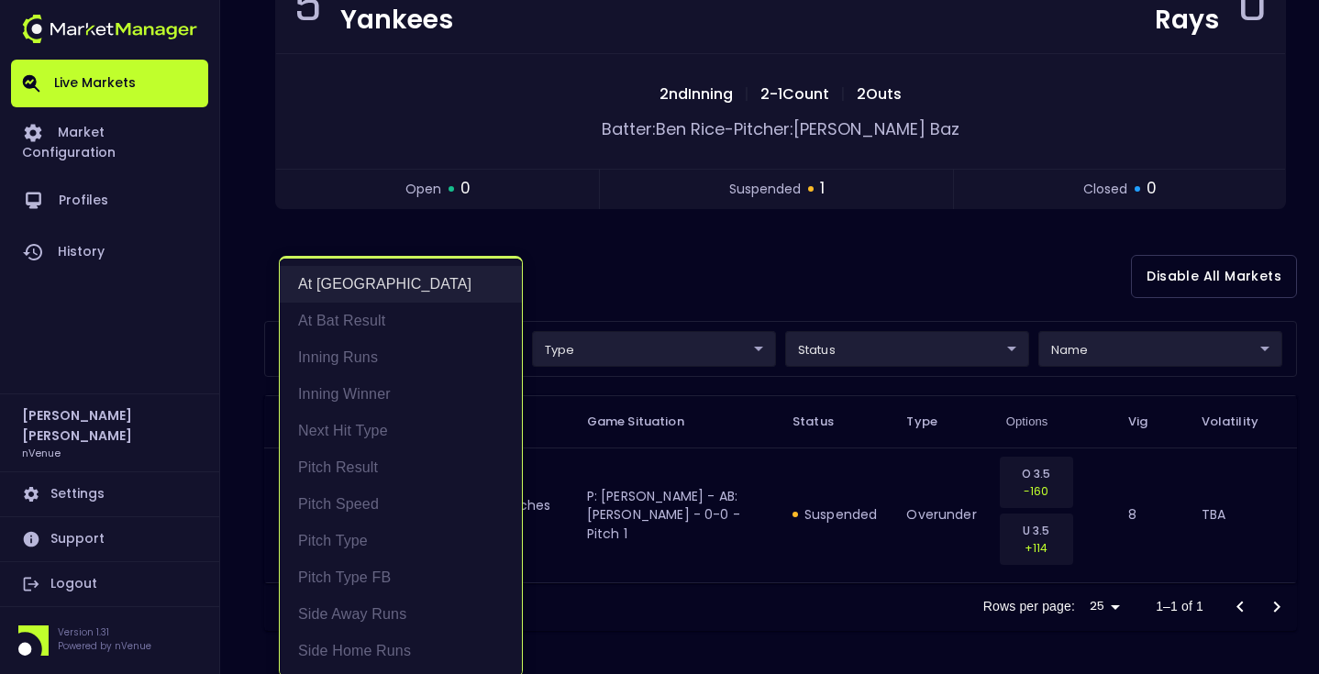
click at [400, 293] on li "At [GEOGRAPHIC_DATA]" at bounding box center [401, 284] width 242 height 37
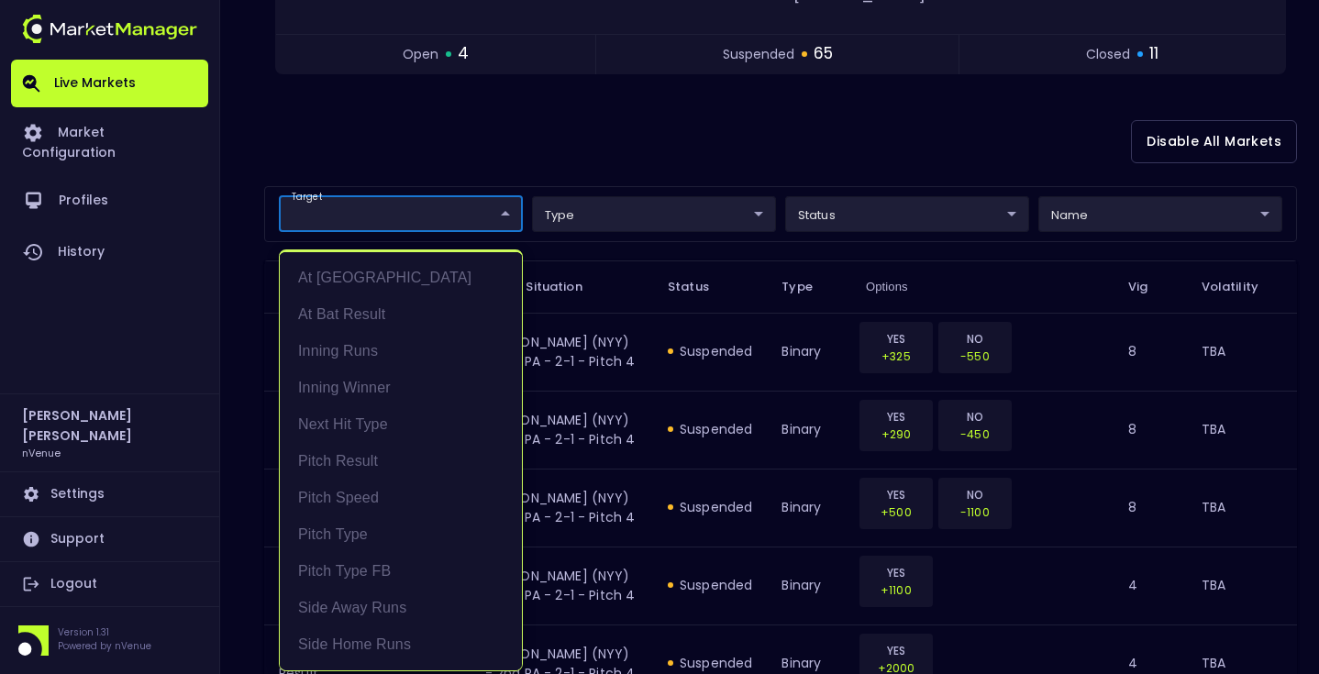
click at [629, 166] on div at bounding box center [659, 337] width 1319 height 674
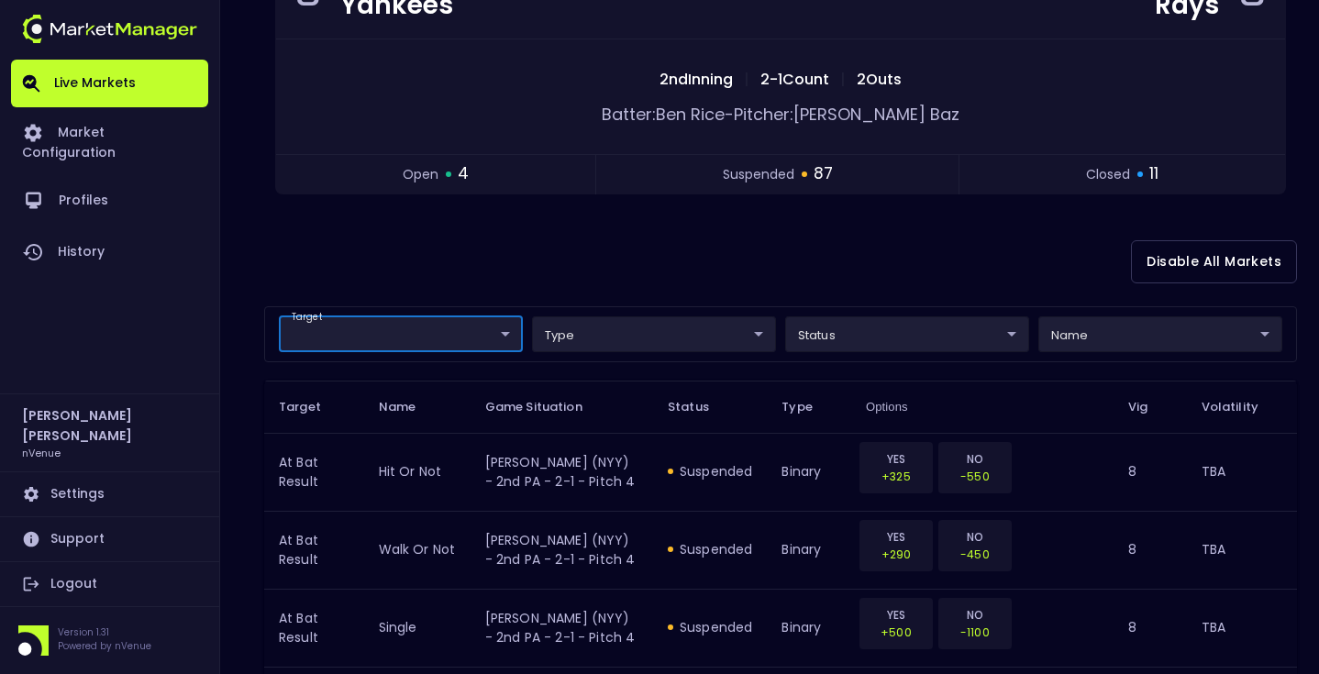
scroll to position [0, 0]
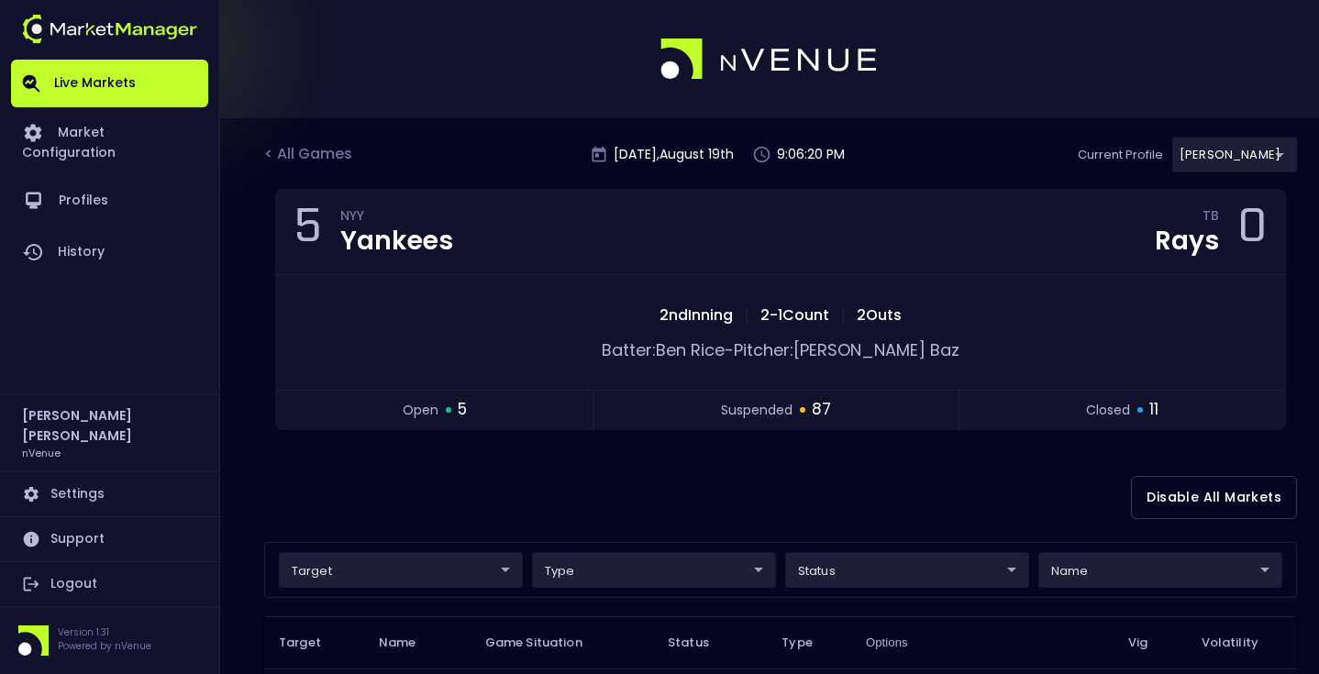
click at [330, 139] on div "< All Games [DATE] 9:06:20 PM Current Profile [PERSON_NAME] 0a763355-b225-40e6-…" at bounding box center [780, 163] width 1033 height 52
click at [325, 154] on div "< All Games" at bounding box center [310, 155] width 92 height 24
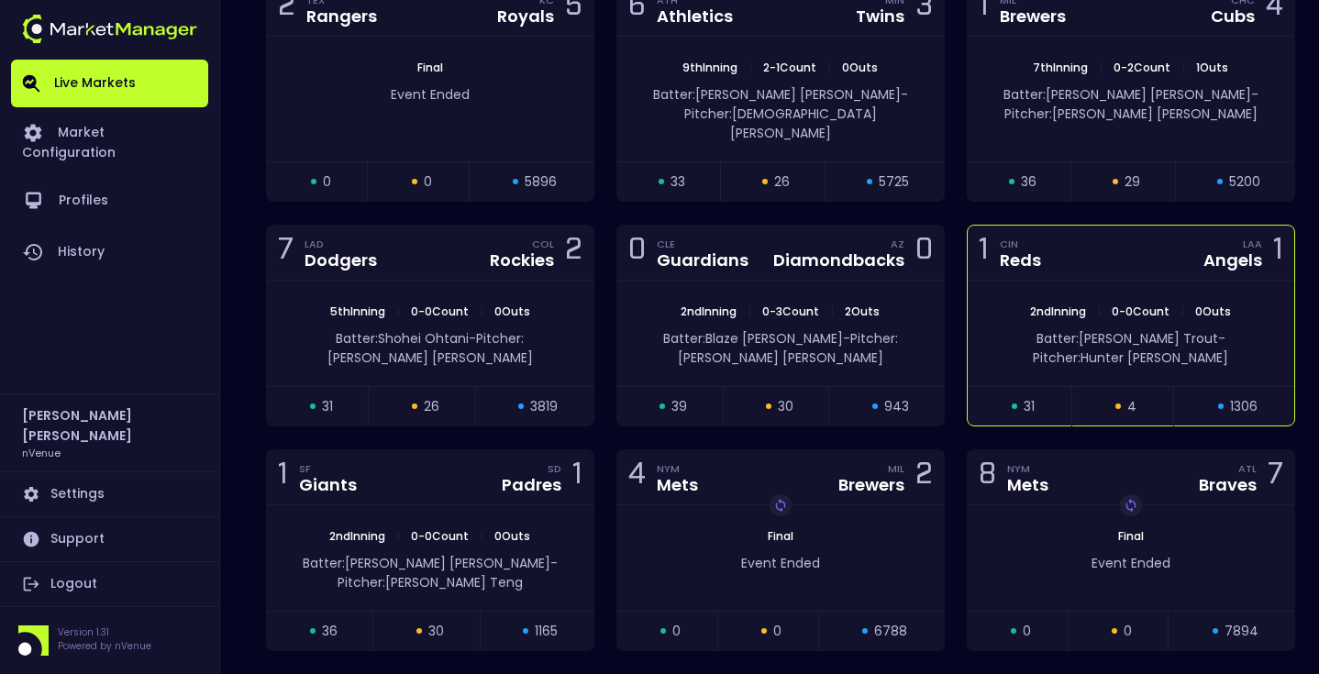
scroll to position [1026, 0]
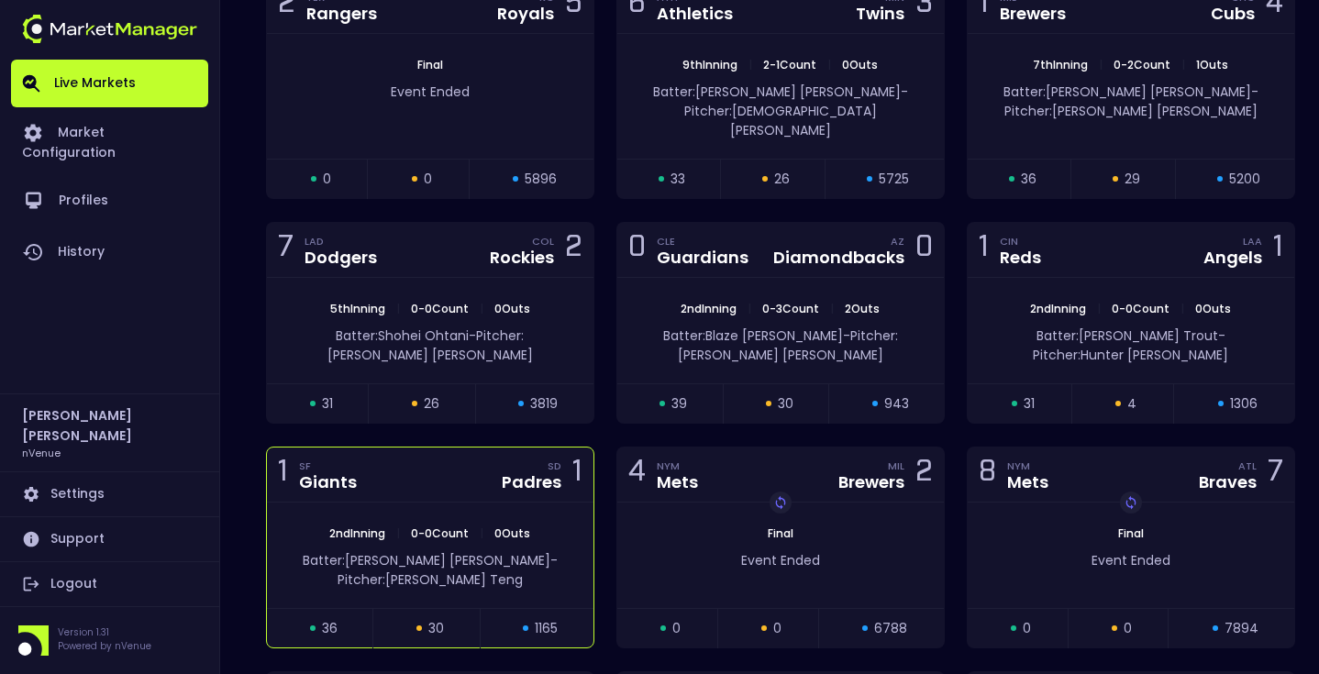
click at [420, 526] on span "0 - 0 Count" at bounding box center [439, 534] width 69 height 16
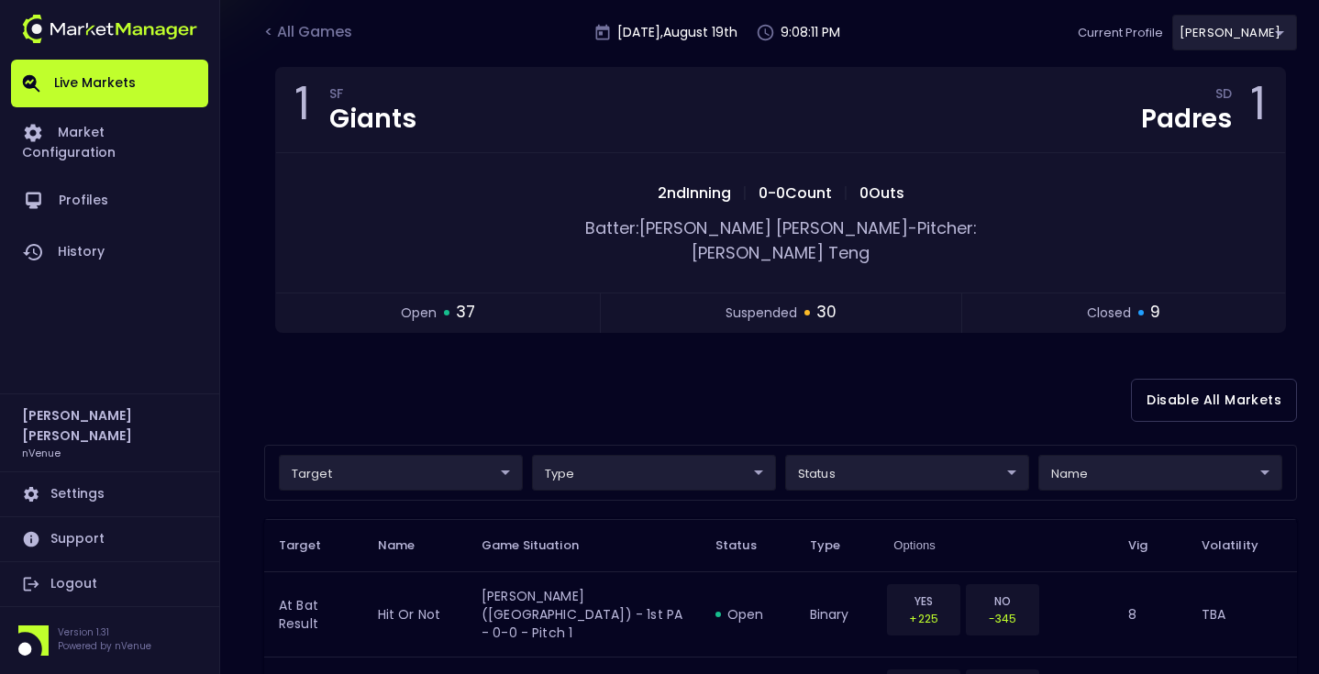
scroll to position [16, 0]
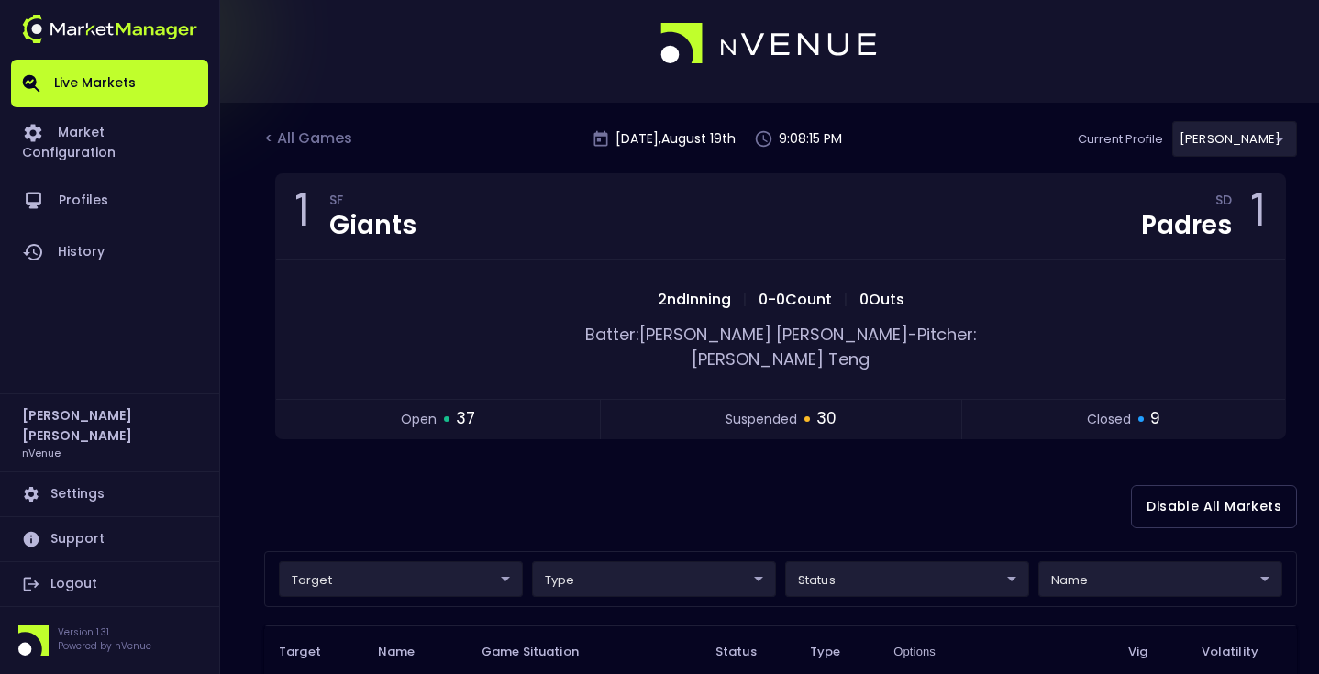
click at [659, 469] on div "Disable All Markets" at bounding box center [780, 506] width 1033 height 89
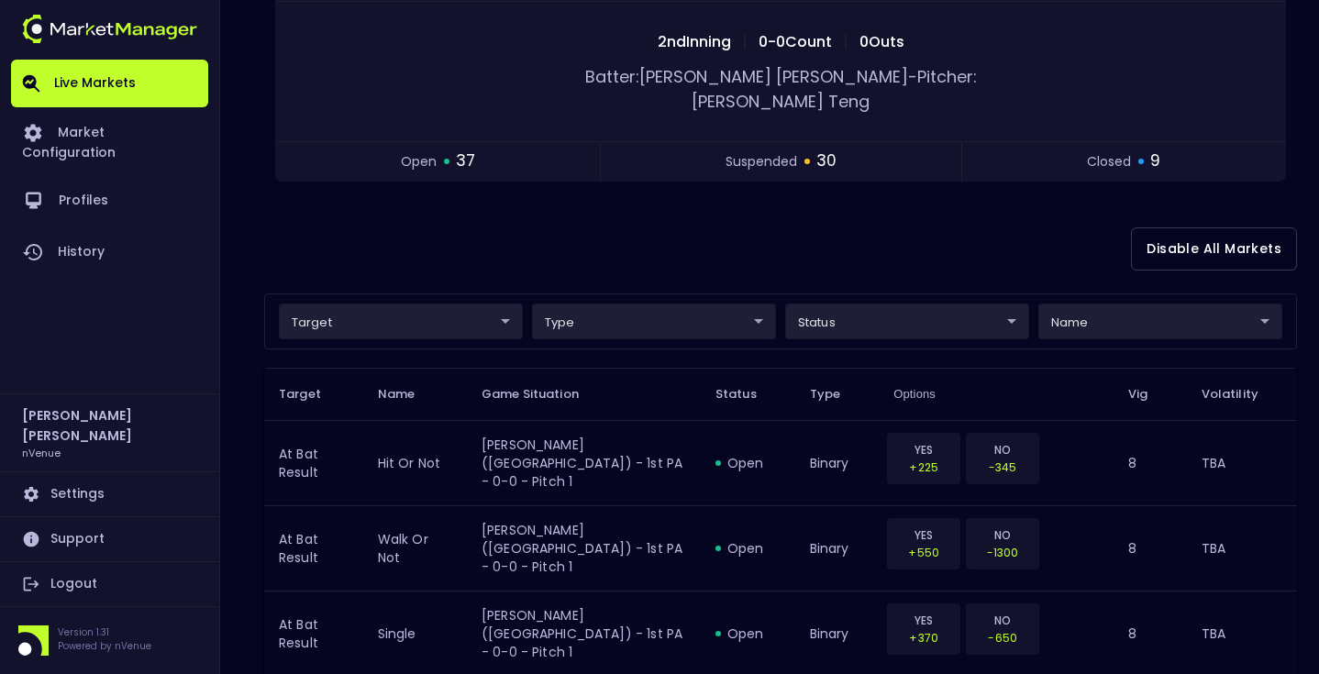
scroll to position [100, 0]
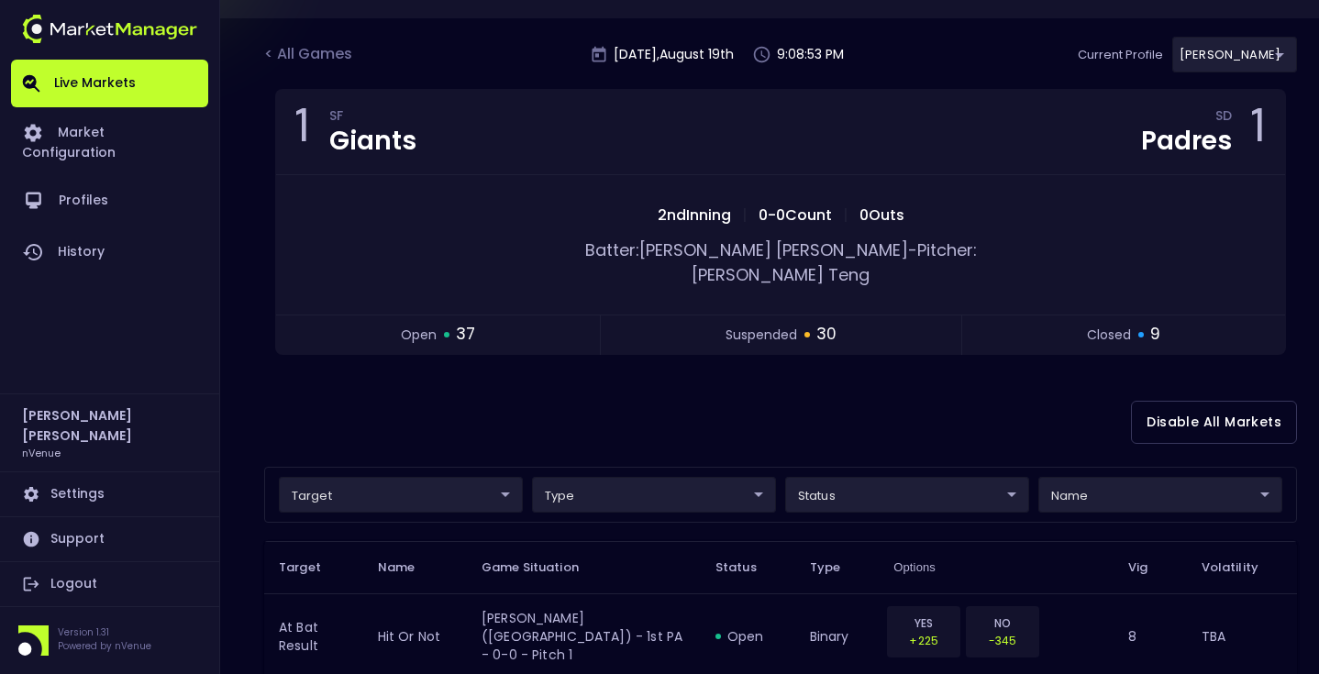
click at [738, 390] on div "Disable All Markets" at bounding box center [780, 422] width 1033 height 89
click at [738, 389] on div "Disable All Markets" at bounding box center [780, 422] width 1033 height 89
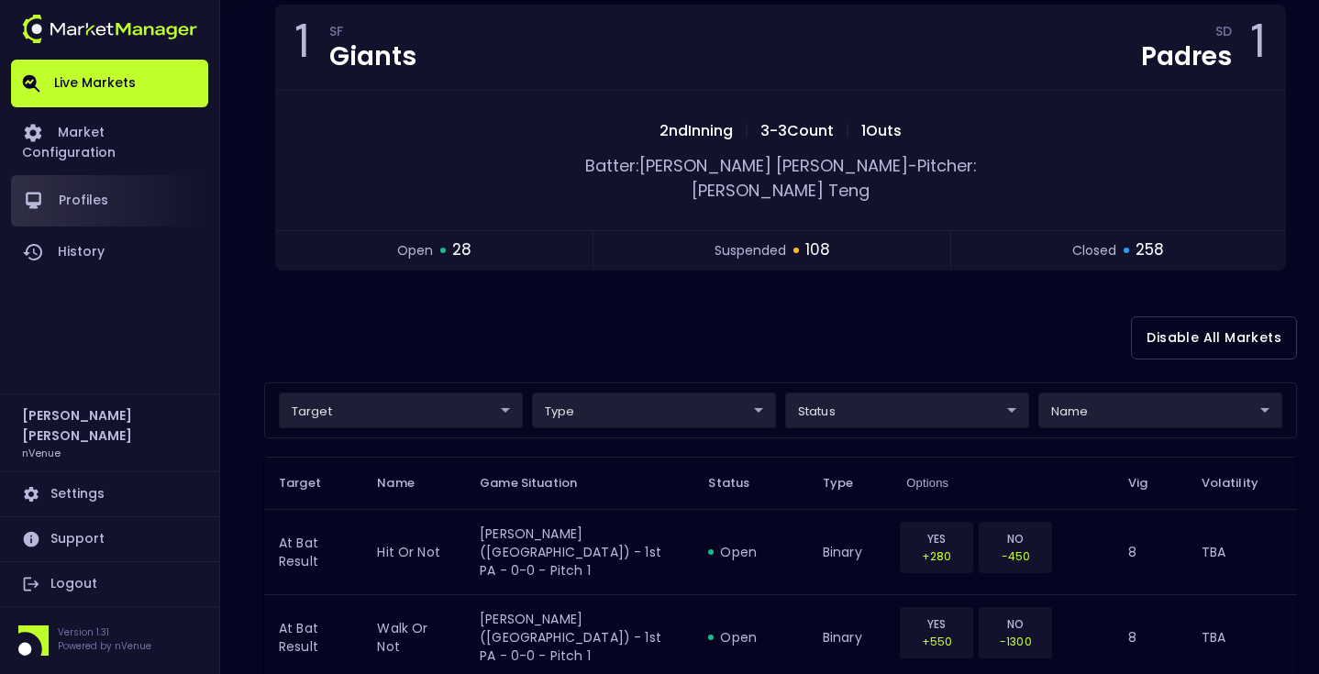
scroll to position [216, 0]
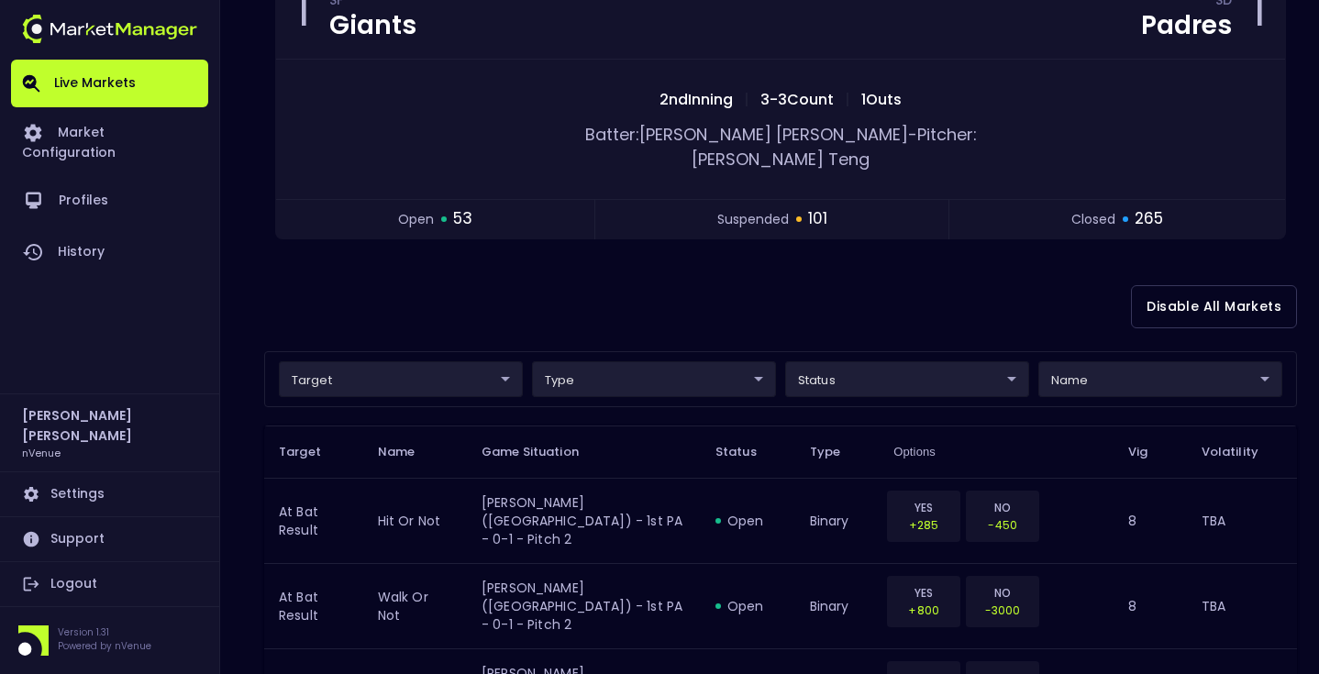
click at [513, 276] on div "Disable All Markets" at bounding box center [780, 306] width 1033 height 89
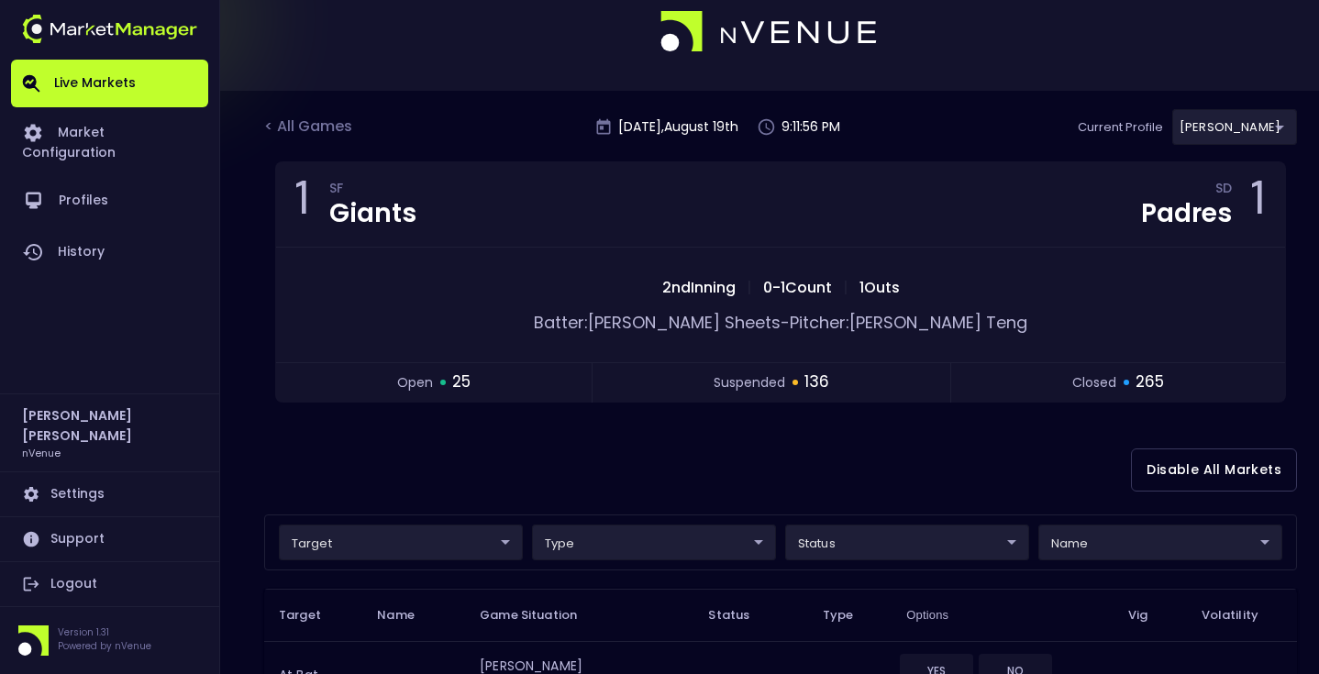
scroll to position [0, 0]
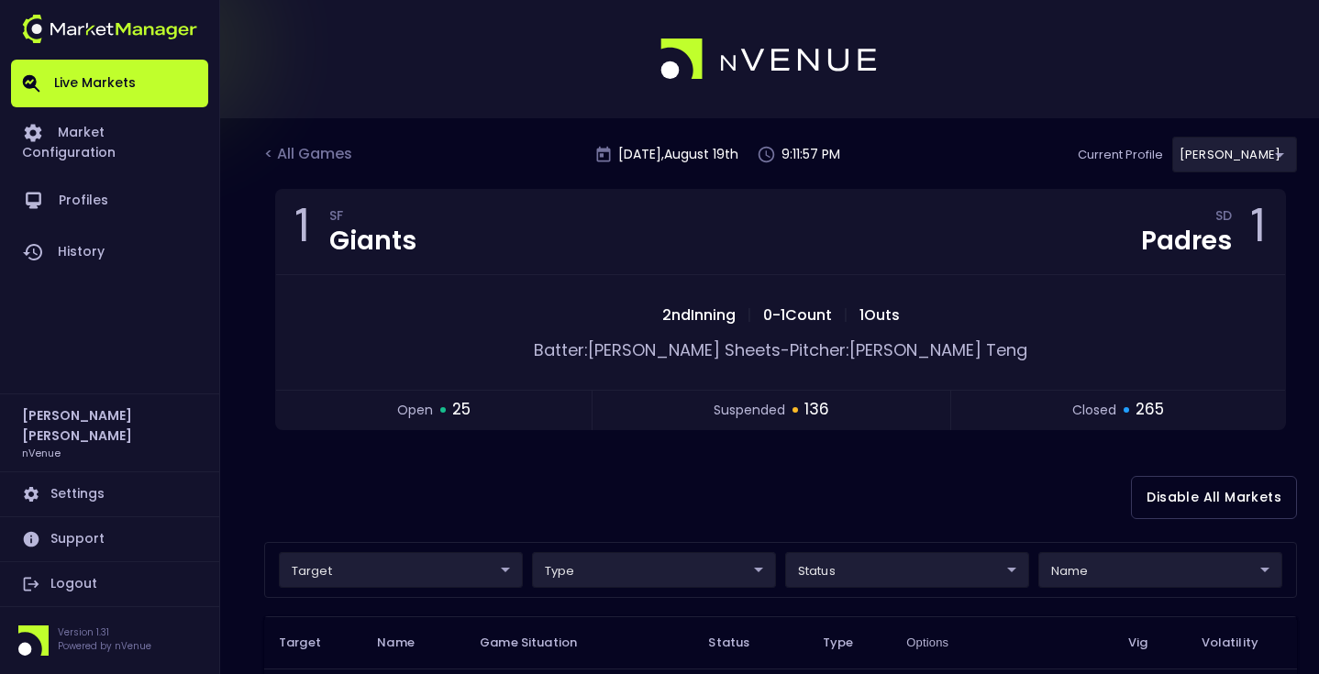
click at [298, 141] on div "< All Games [DATE] 9:11:57 PM Current Profile [PERSON_NAME] 0a763355-b225-40e6-…" at bounding box center [780, 163] width 1033 height 52
click at [304, 161] on div "< All Games" at bounding box center [310, 155] width 92 height 24
